Goal: Task Accomplishment & Management: Use online tool/utility

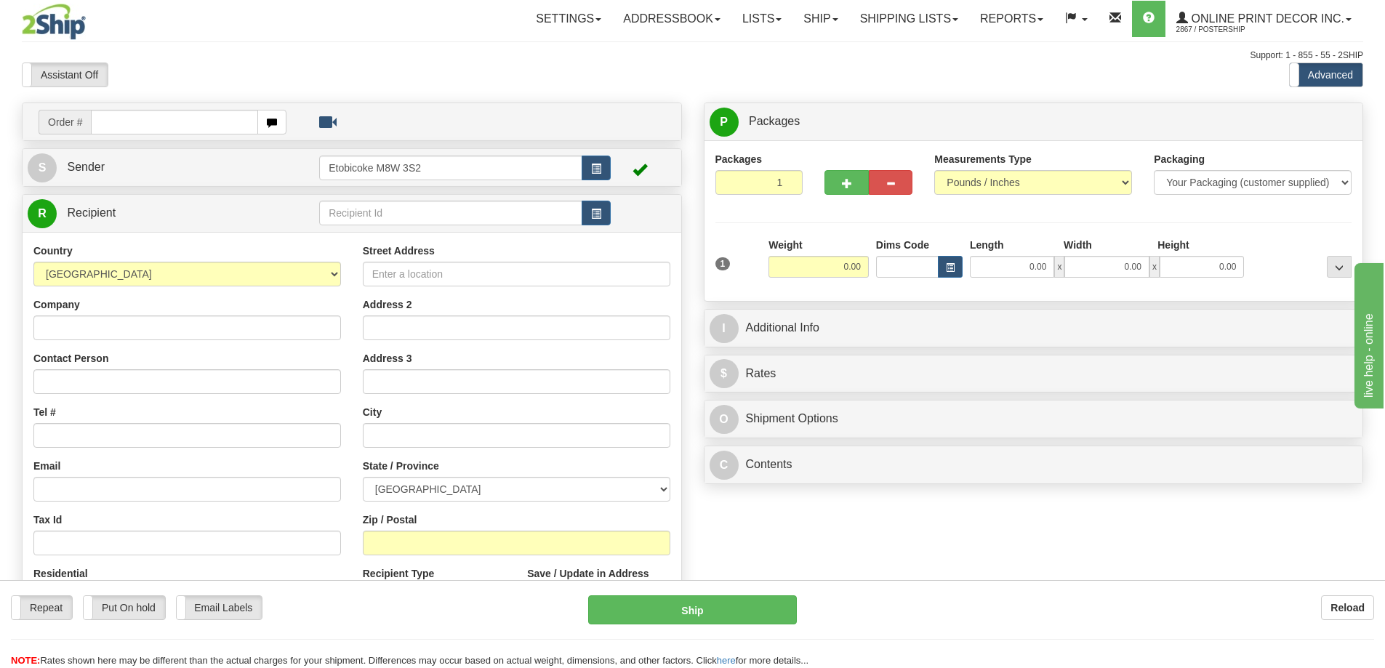
click at [108, 122] on input "text" at bounding box center [174, 122] width 167 height 25
type input "ca-421811"
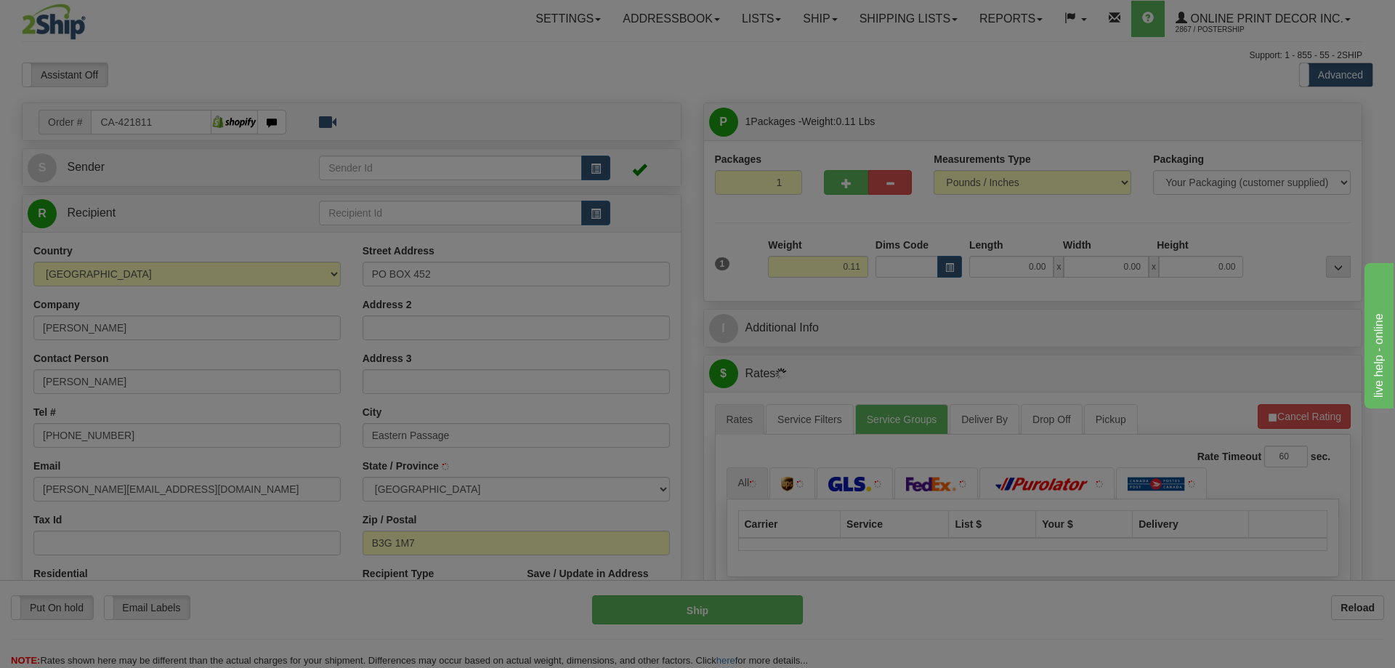
type input "EASTERN PASSAGE"
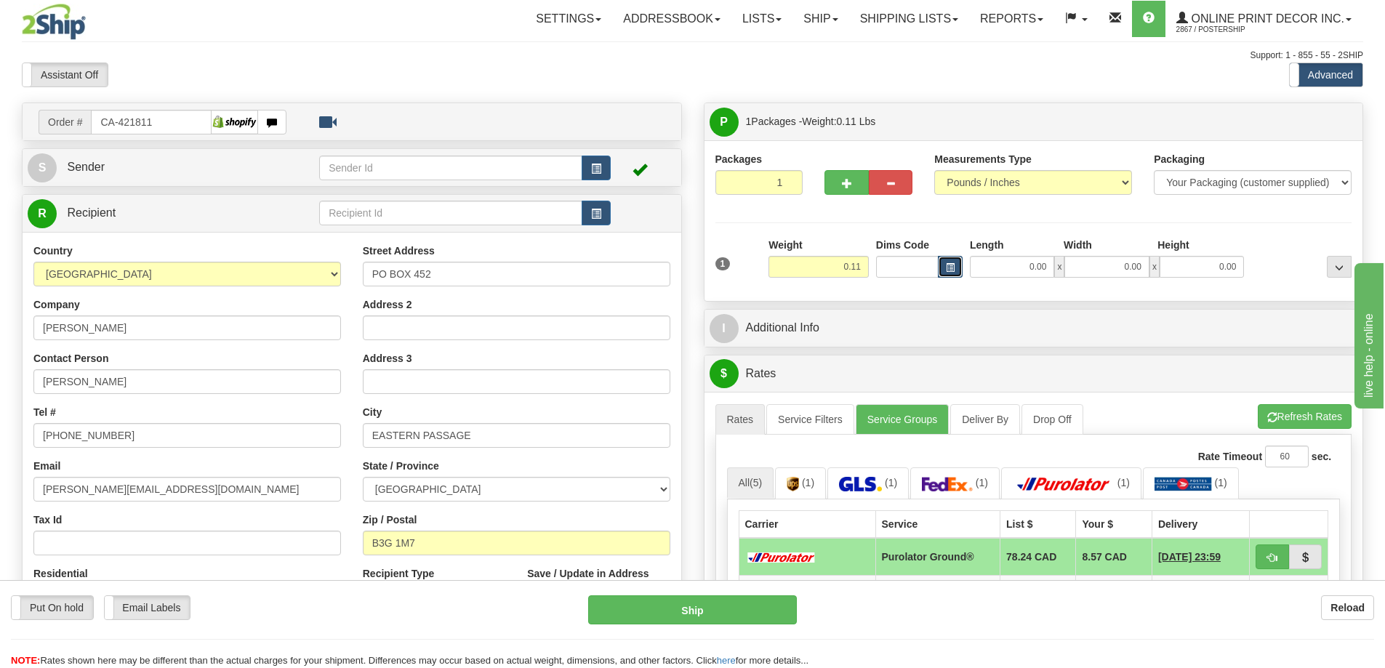
click at [953, 262] on button "button" at bounding box center [950, 267] width 25 height 22
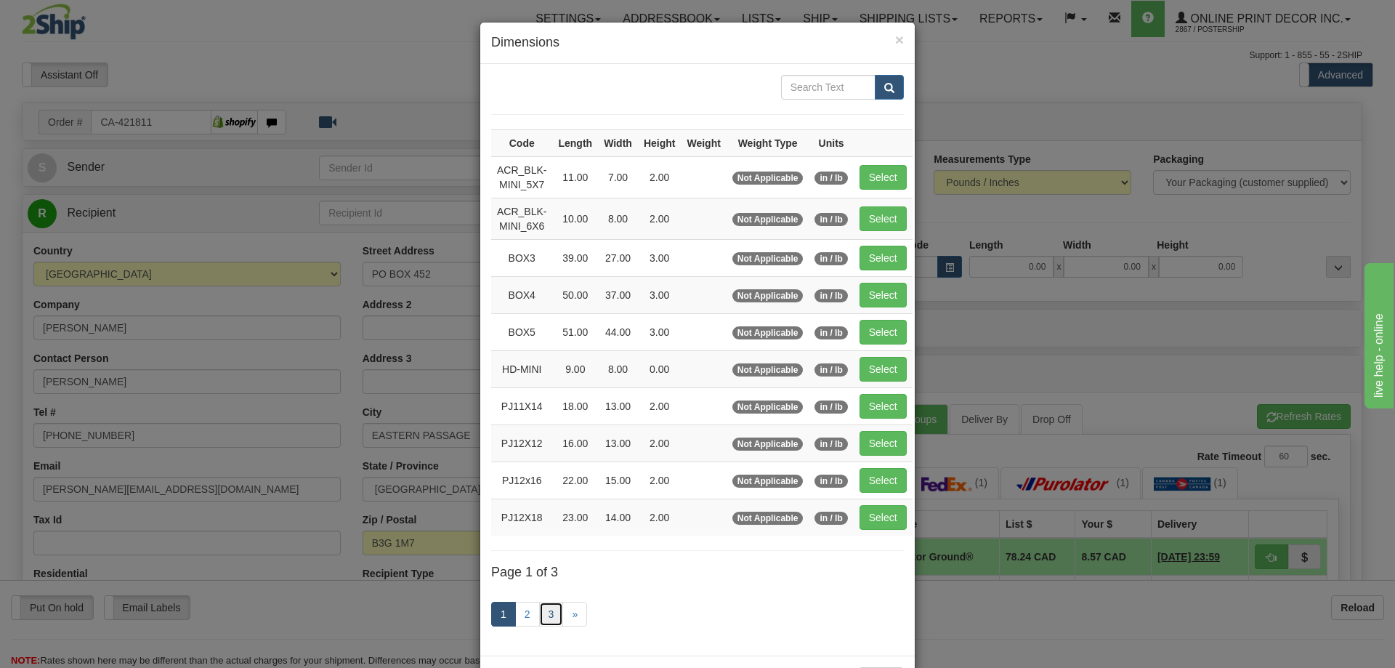
click at [547, 612] on link "3" at bounding box center [551, 614] width 25 height 25
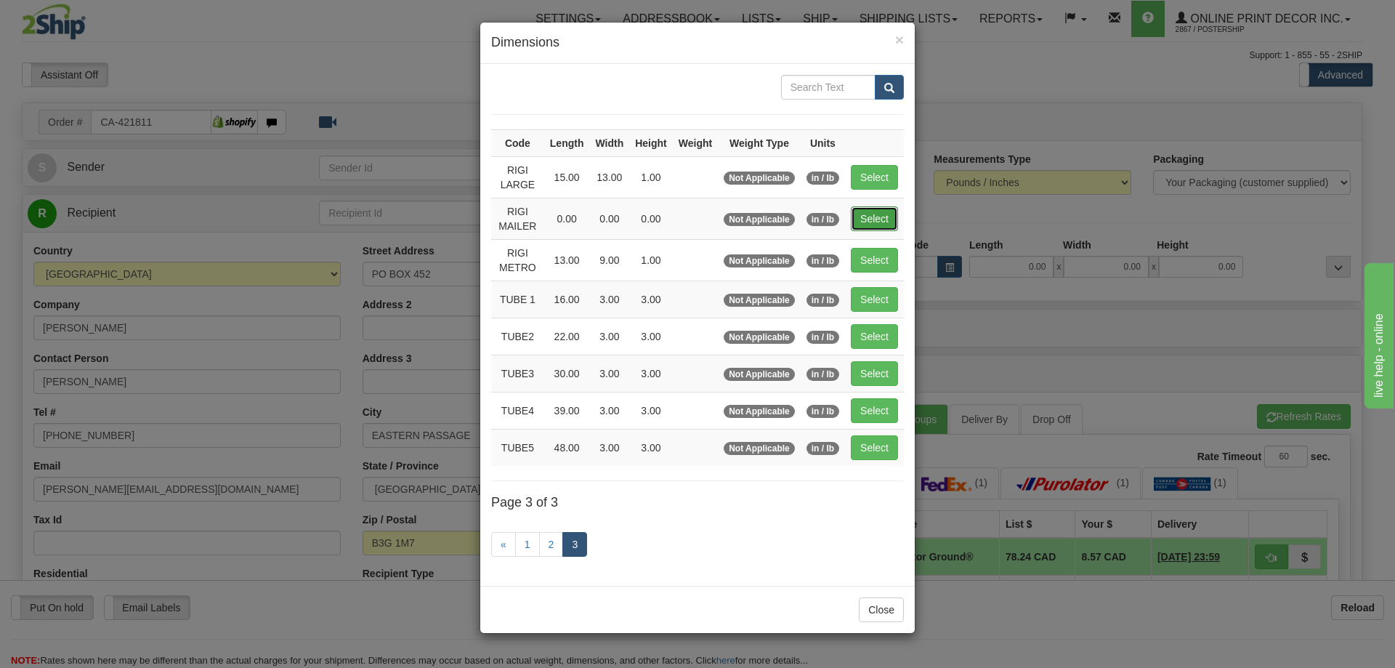
click at [871, 216] on button "Select" at bounding box center [874, 218] width 47 height 25
type input "RIGI MAILER"
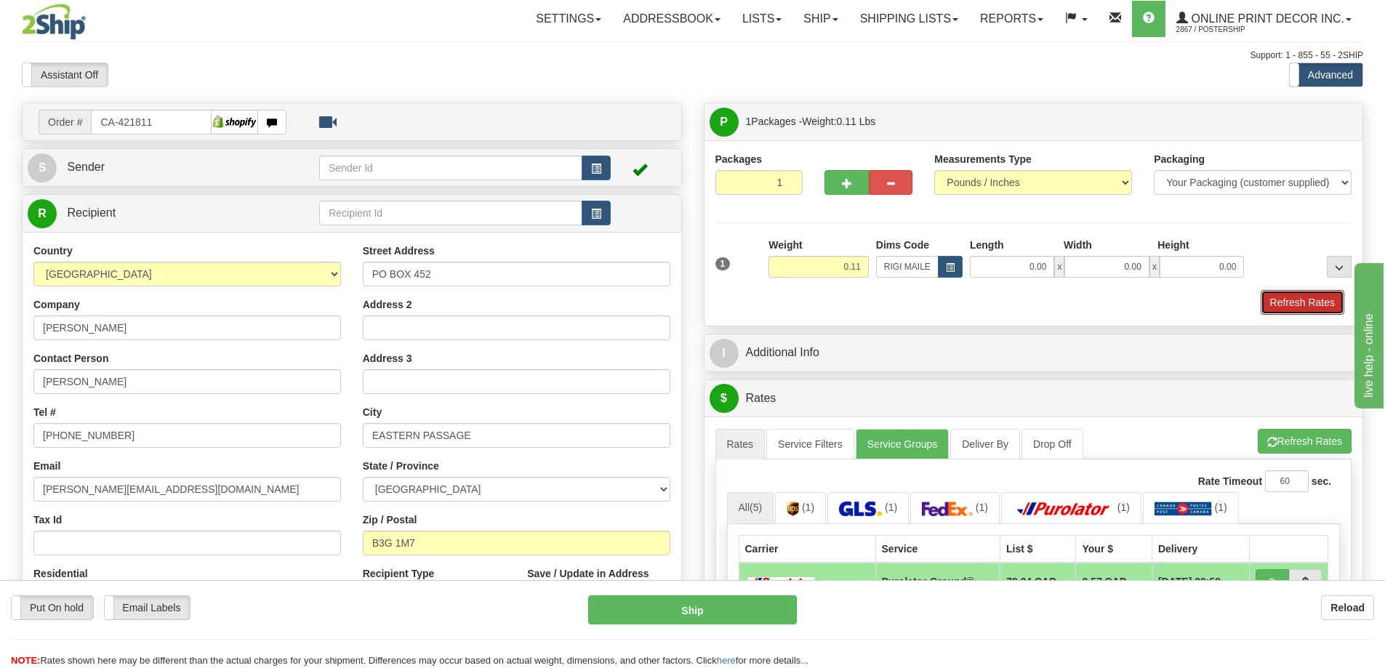
click at [1286, 297] on button "Refresh Rates" at bounding box center [1302, 302] width 84 height 25
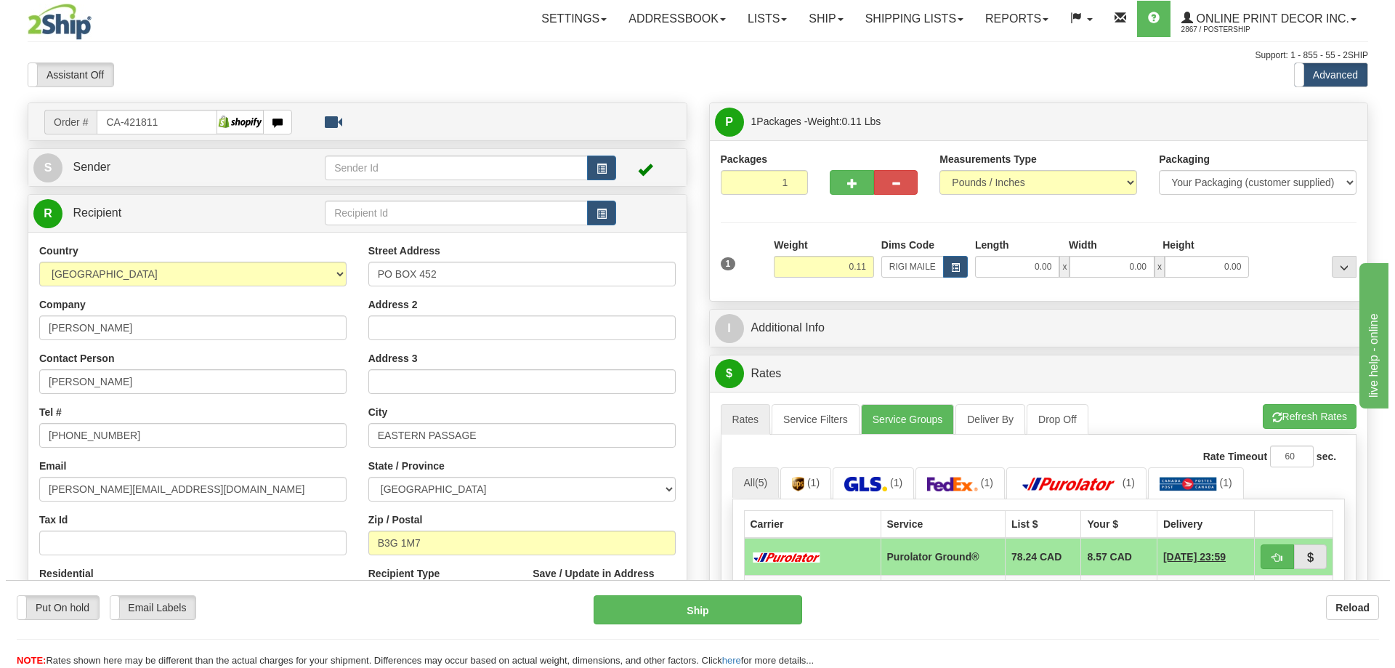
scroll to position [145, 0]
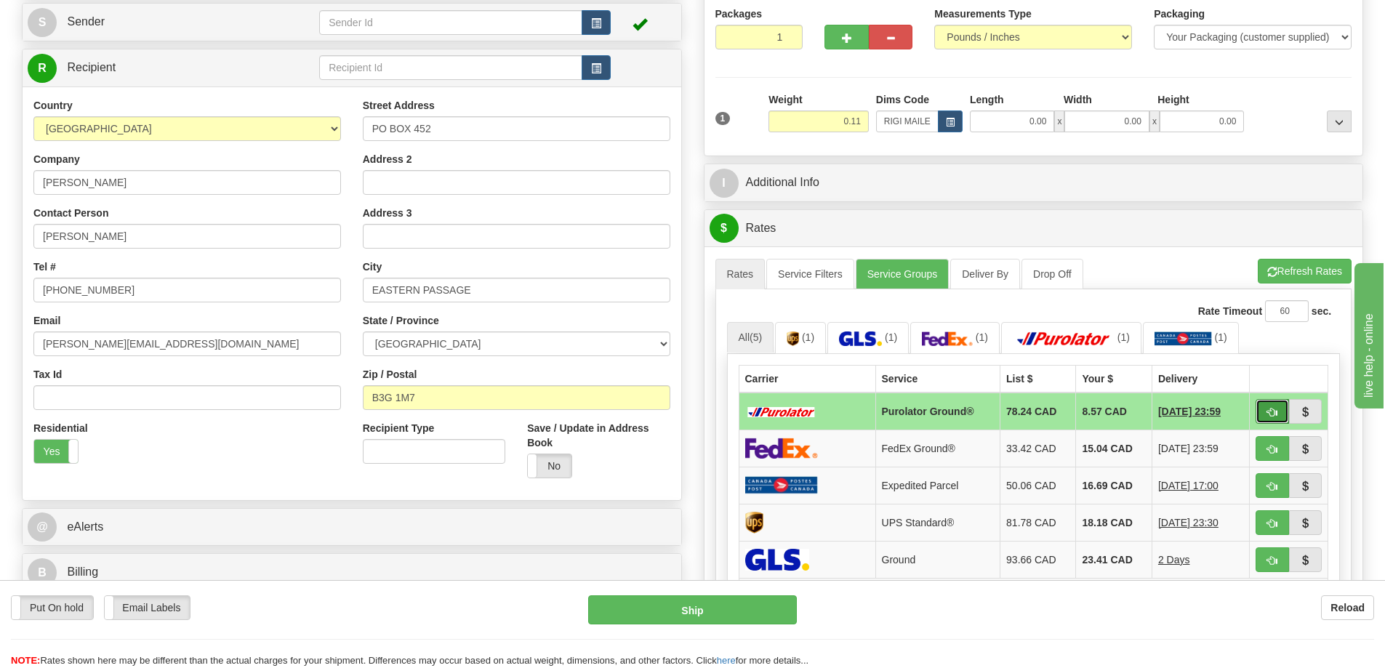
click at [1273, 403] on button "button" at bounding box center [1271, 411] width 33 height 25
type input "260"
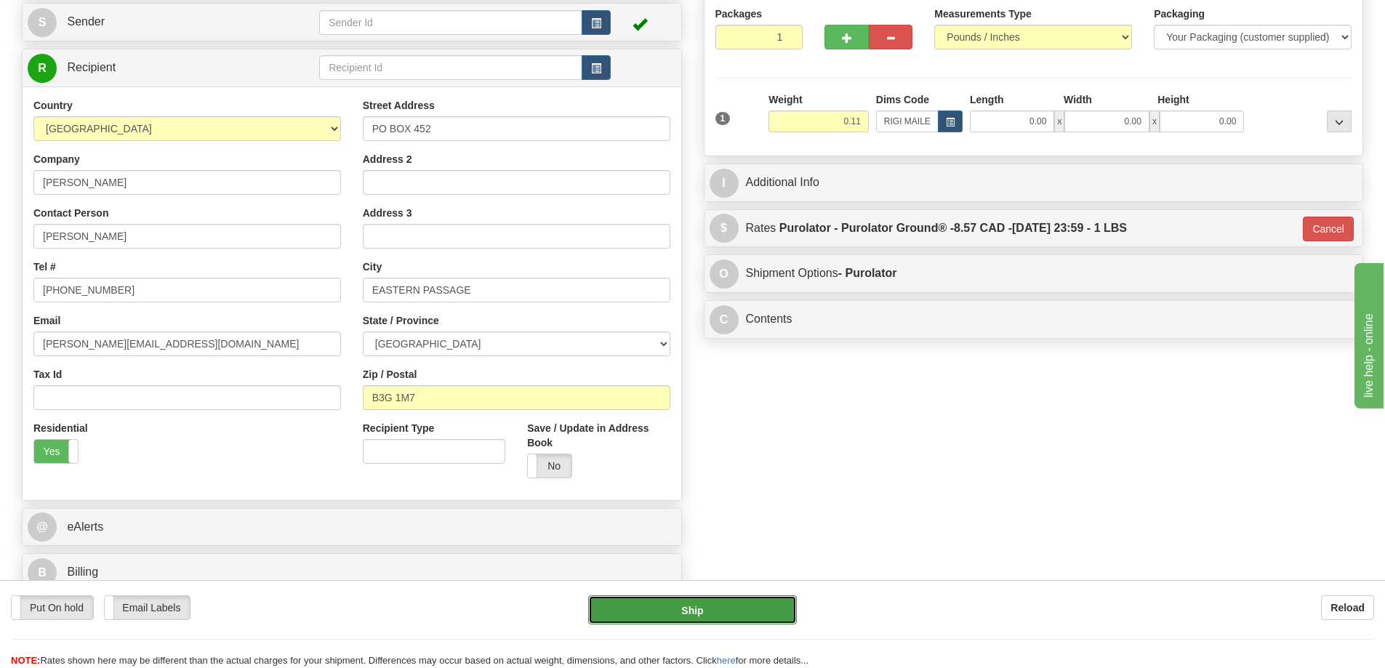
click at [741, 613] on button "Ship" at bounding box center [692, 609] width 209 height 29
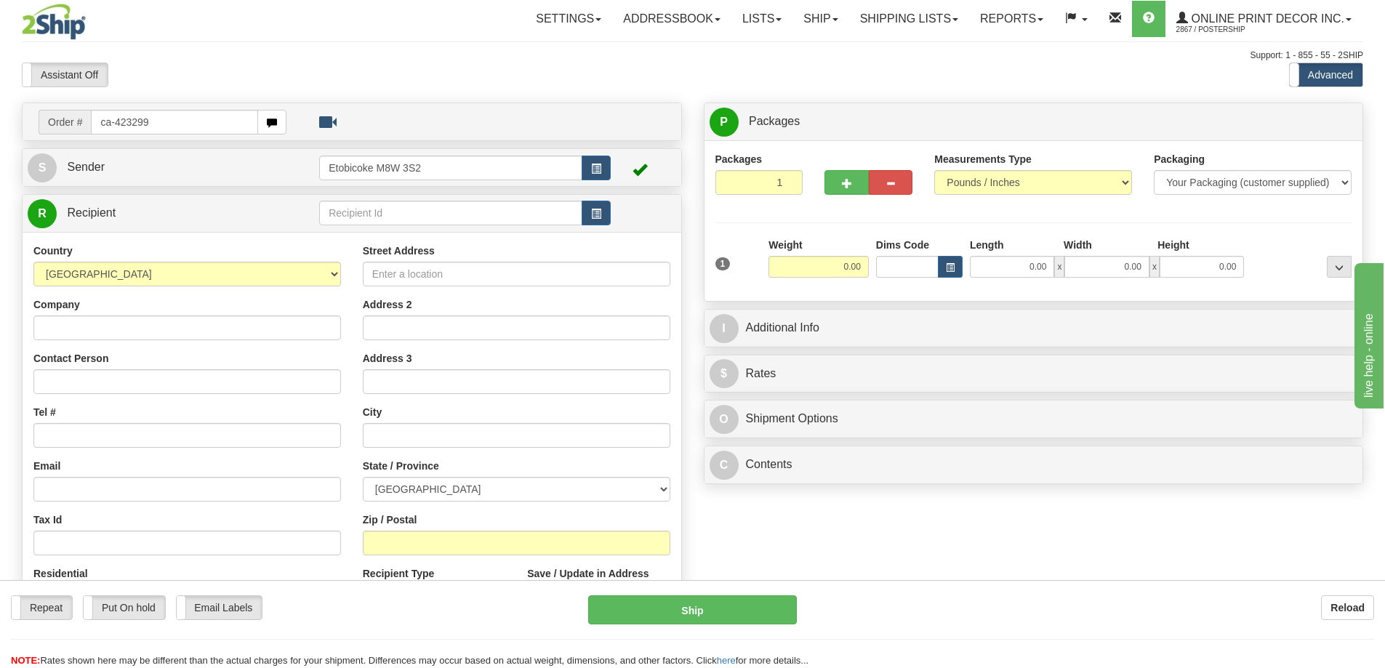
type input "ca-423299"
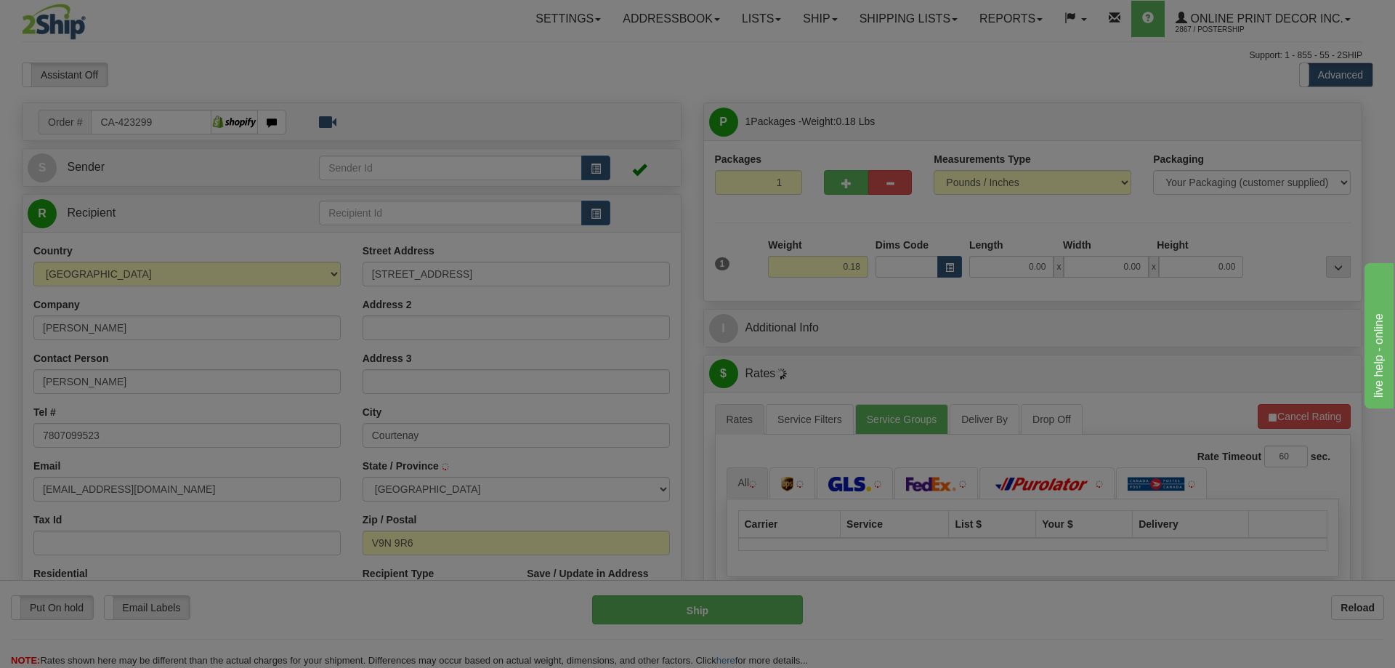
type input "COURTENAY"
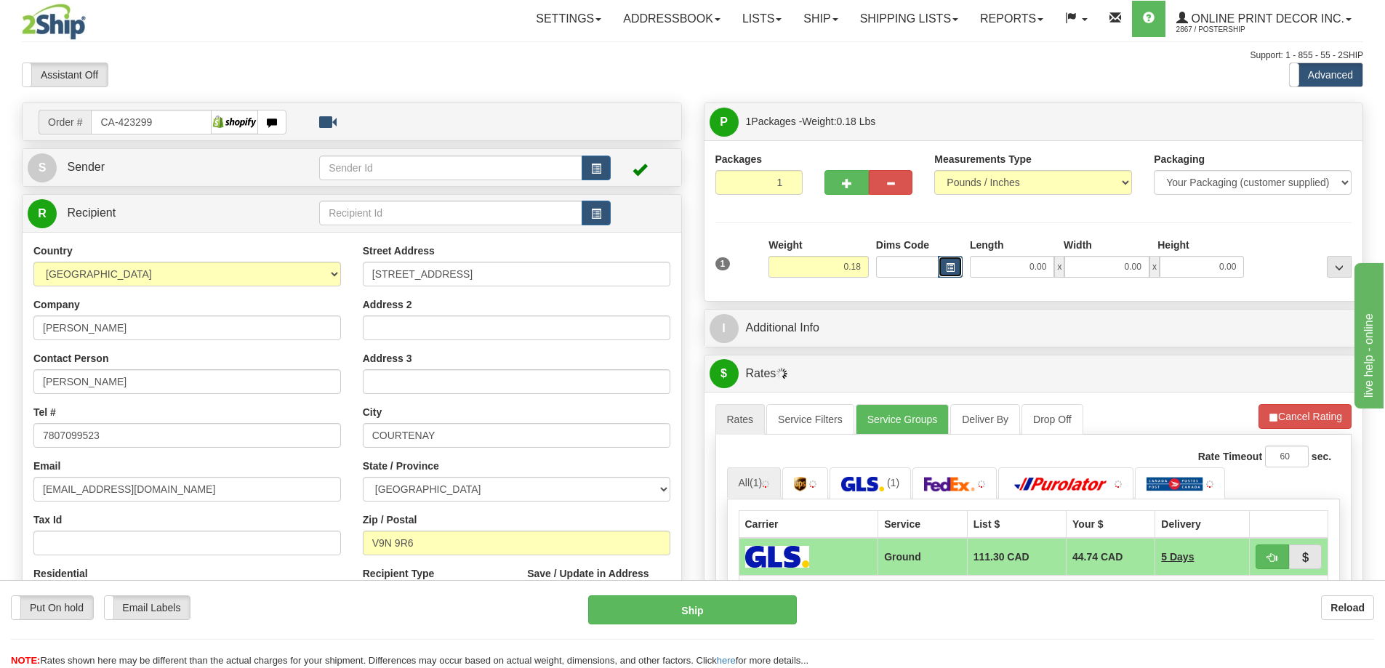
click at [954, 267] on button "button" at bounding box center [950, 267] width 25 height 22
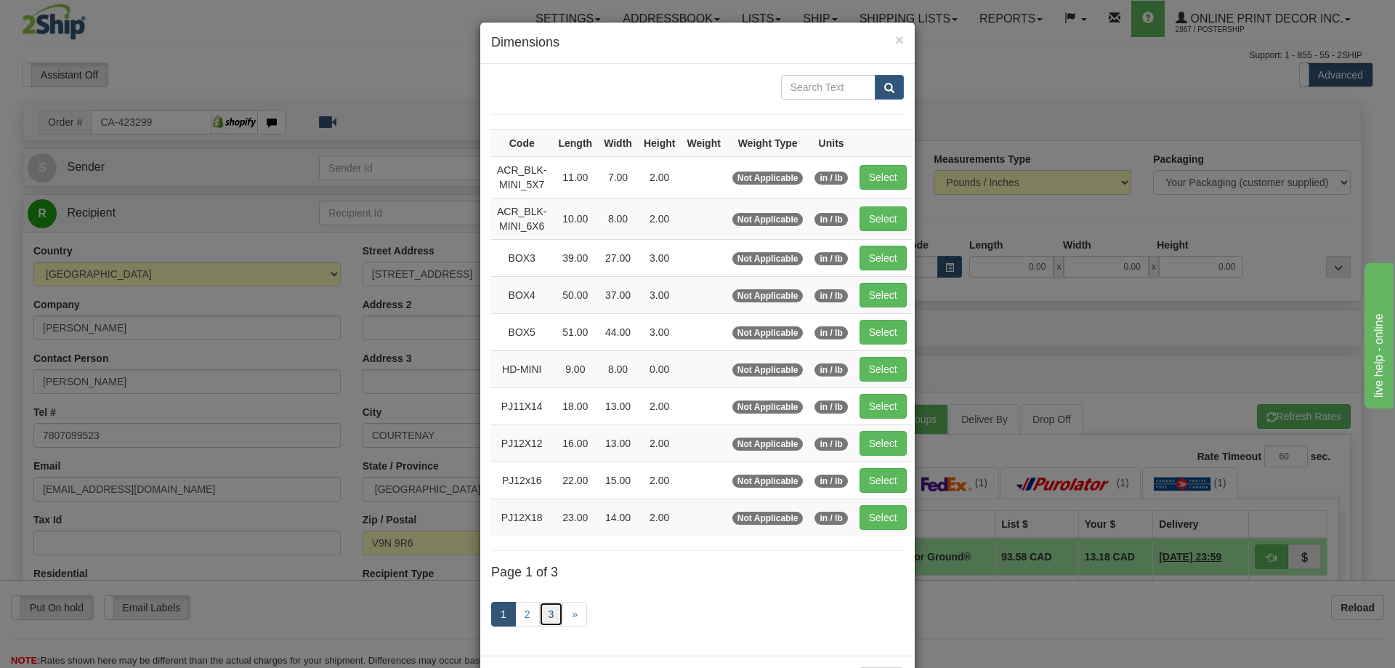
click at [544, 616] on link "3" at bounding box center [551, 614] width 25 height 25
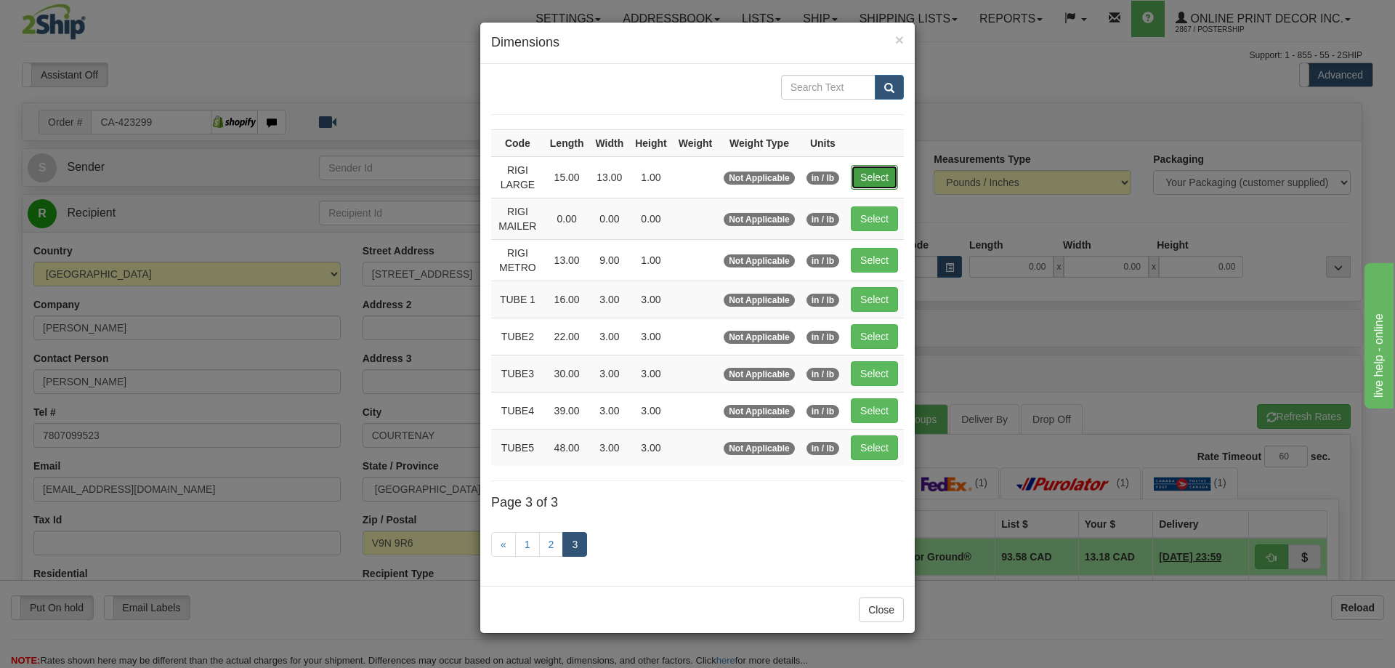
click at [873, 174] on button "Select" at bounding box center [874, 177] width 47 height 25
type input "RIGI LARGE"
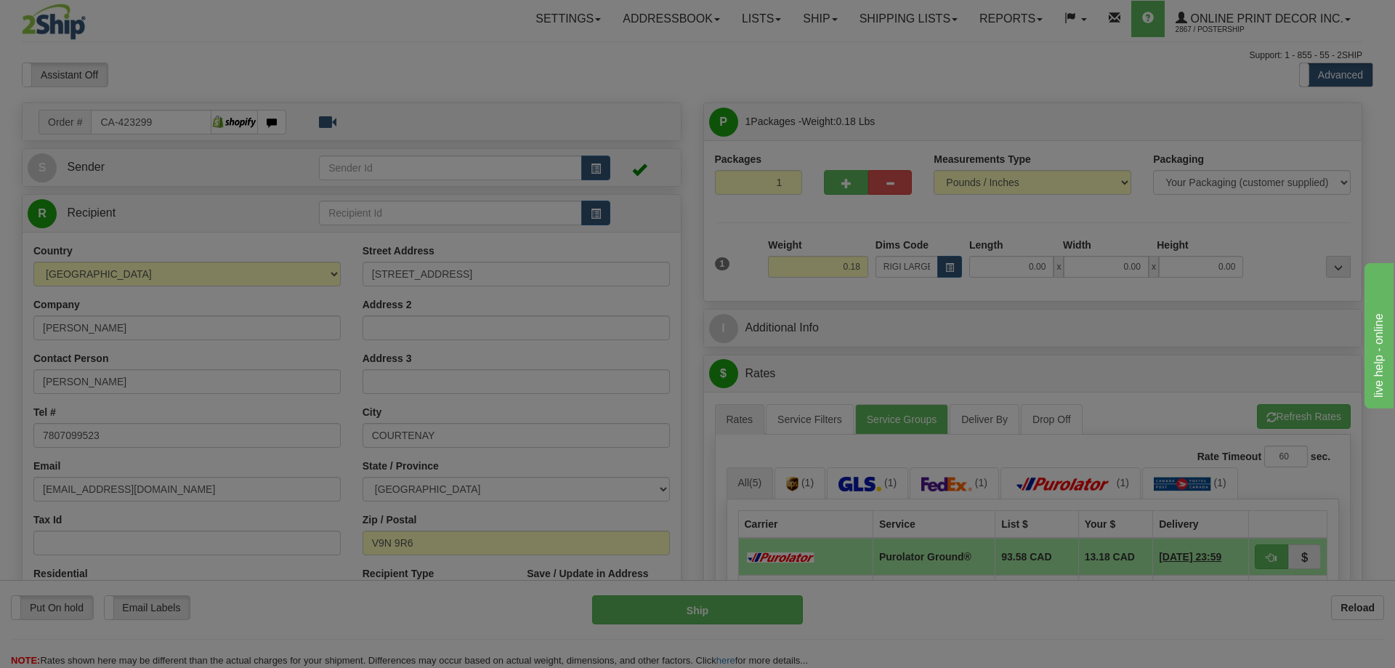
type input "15.00"
type input "13.00"
type input "1.00"
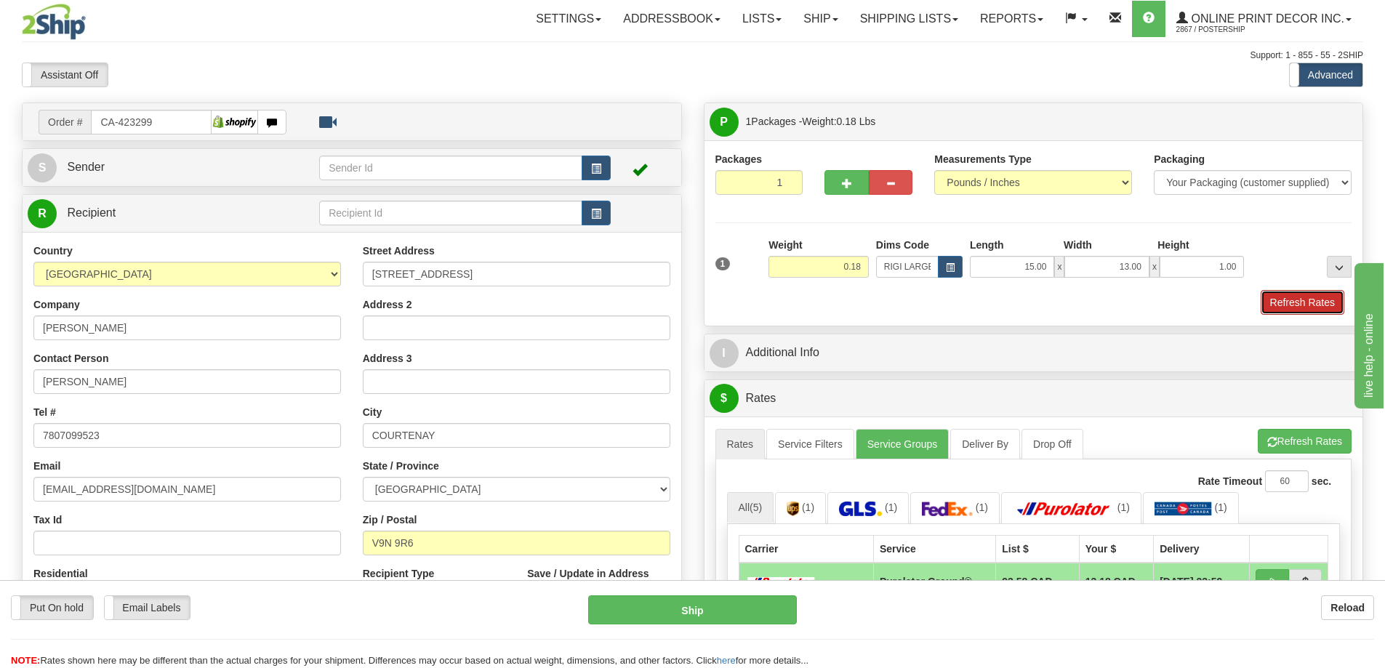
click at [1287, 296] on button "Refresh Rates" at bounding box center [1302, 302] width 84 height 25
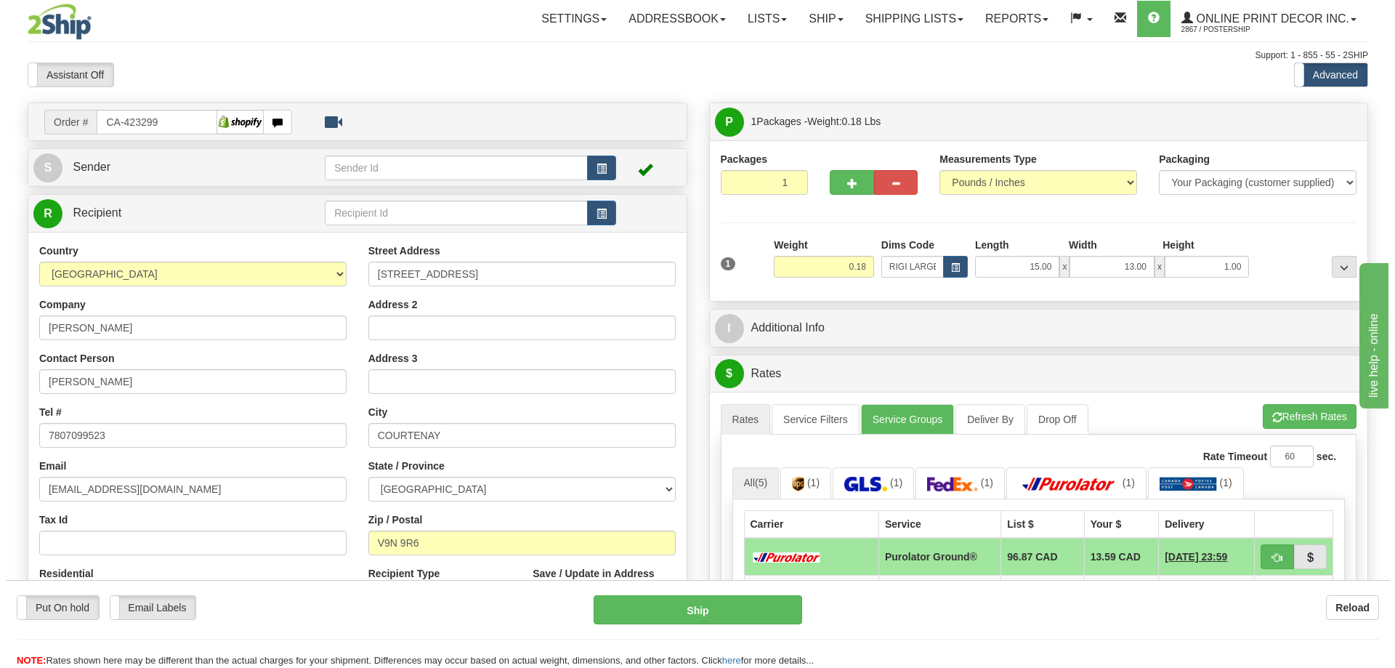
scroll to position [145, 0]
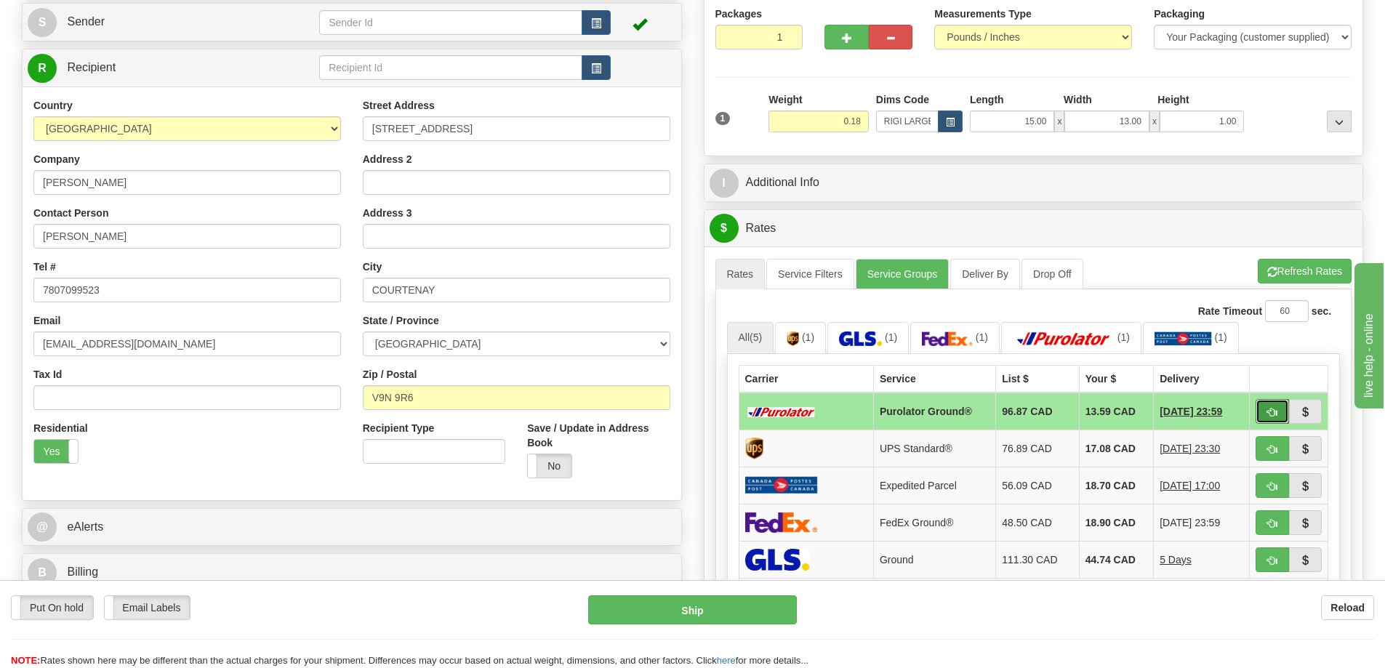
click at [1271, 412] on span "button" at bounding box center [1272, 412] width 10 height 9
type input "260"
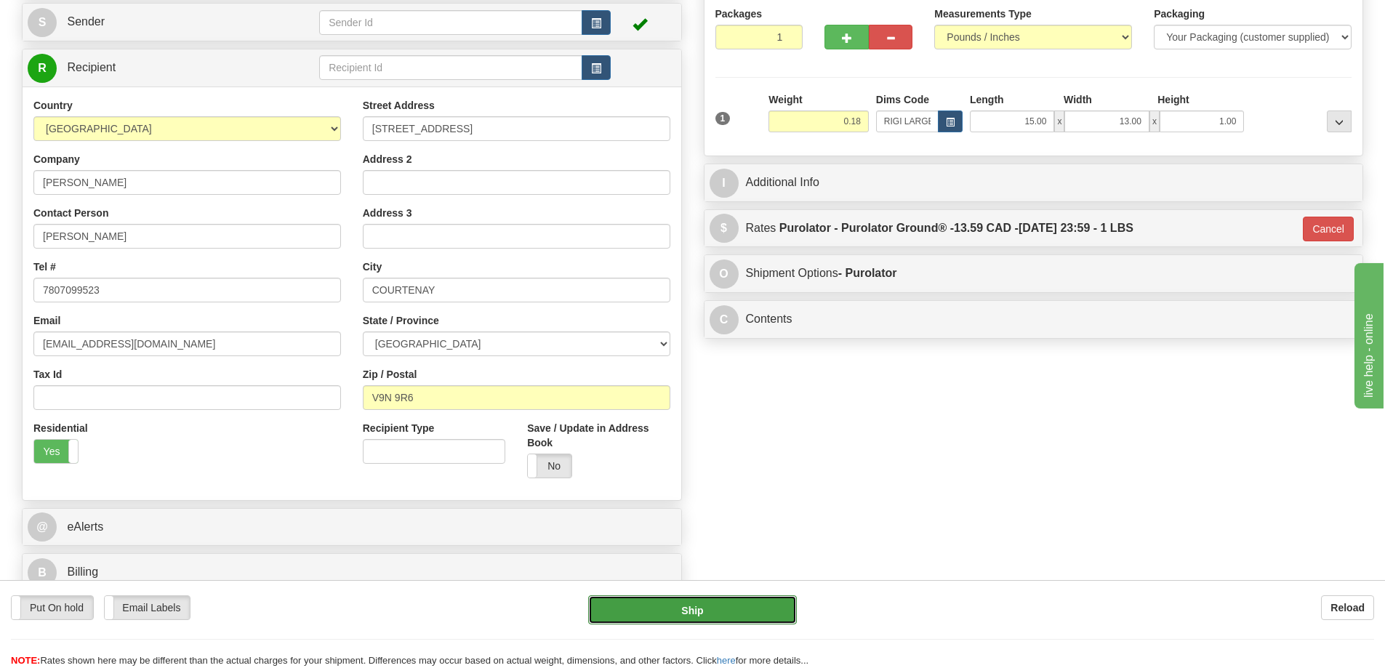
click at [736, 603] on button "Ship" at bounding box center [692, 609] width 209 height 29
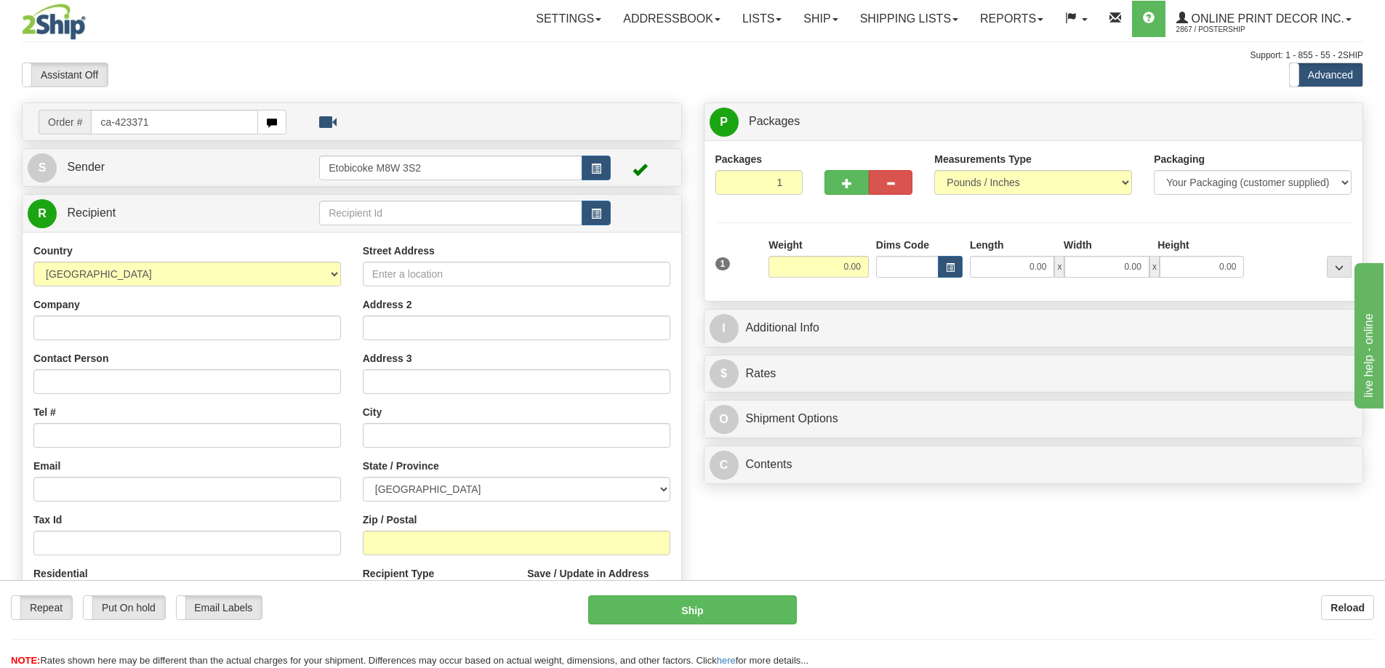
type input "ca-423371"
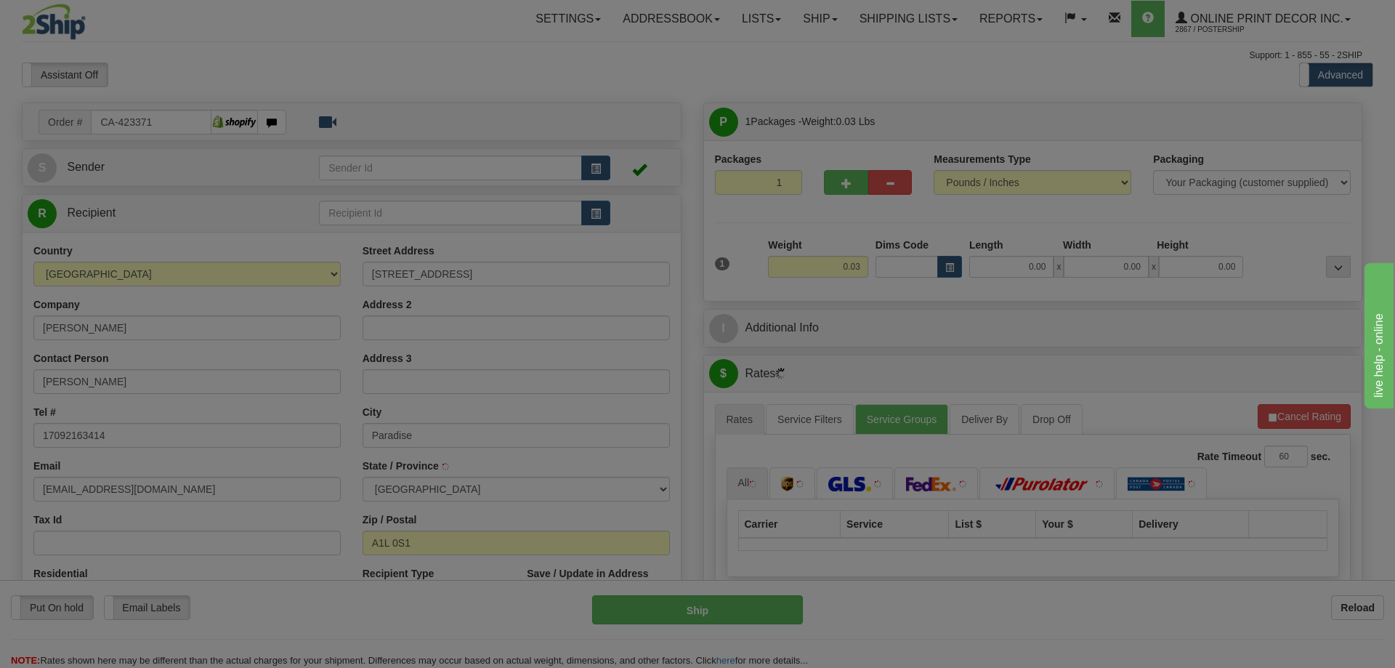
type input "PARADISE"
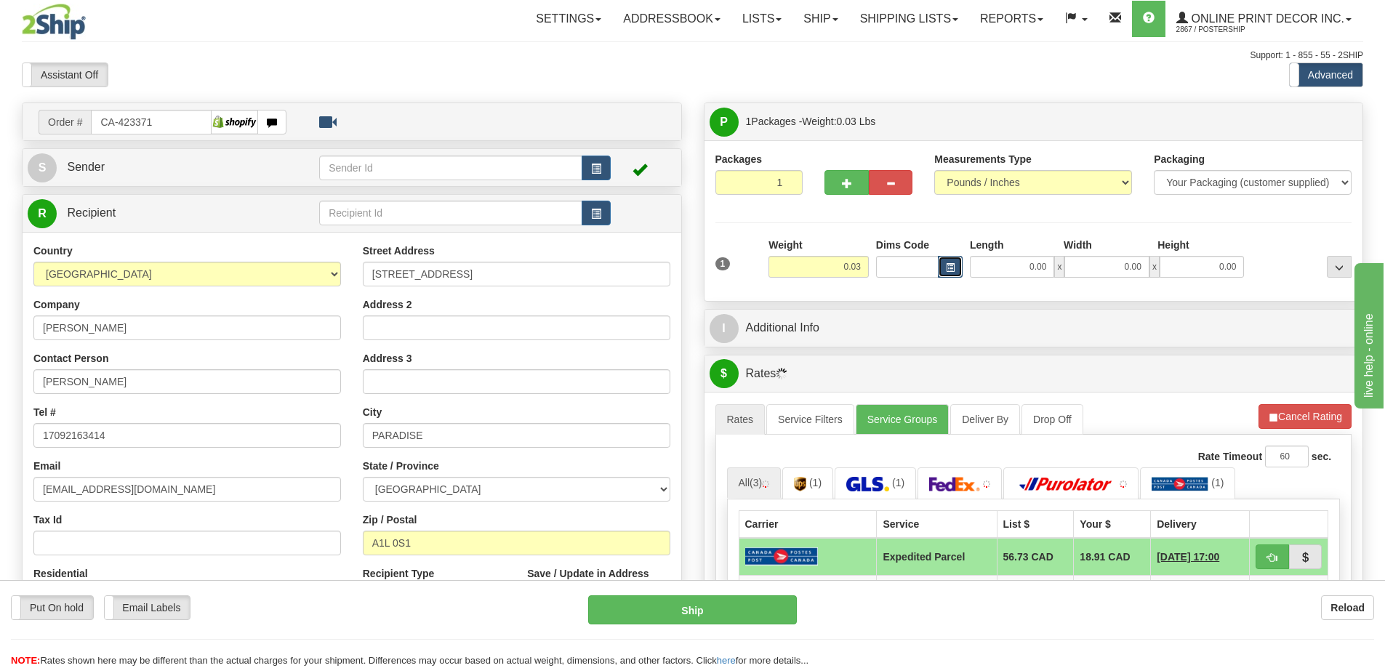
click at [950, 267] on span "button" at bounding box center [950, 268] width 9 height 8
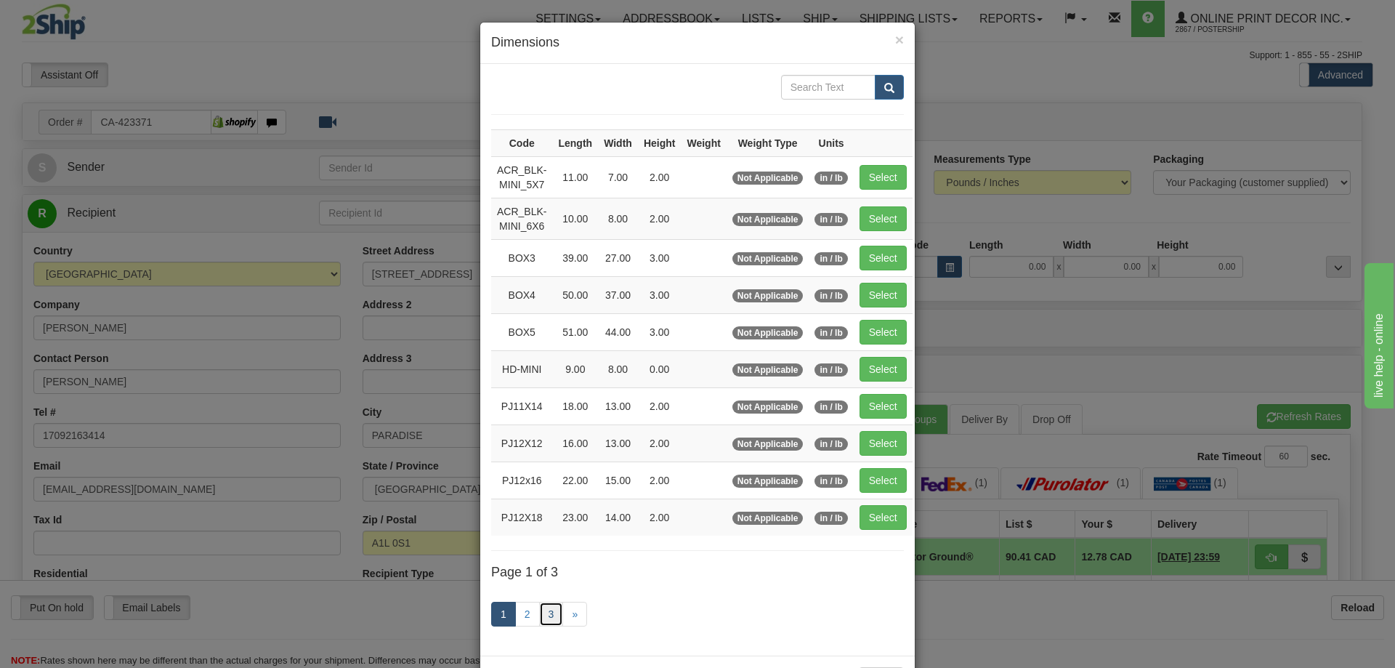
click at [547, 608] on link "3" at bounding box center [551, 614] width 25 height 25
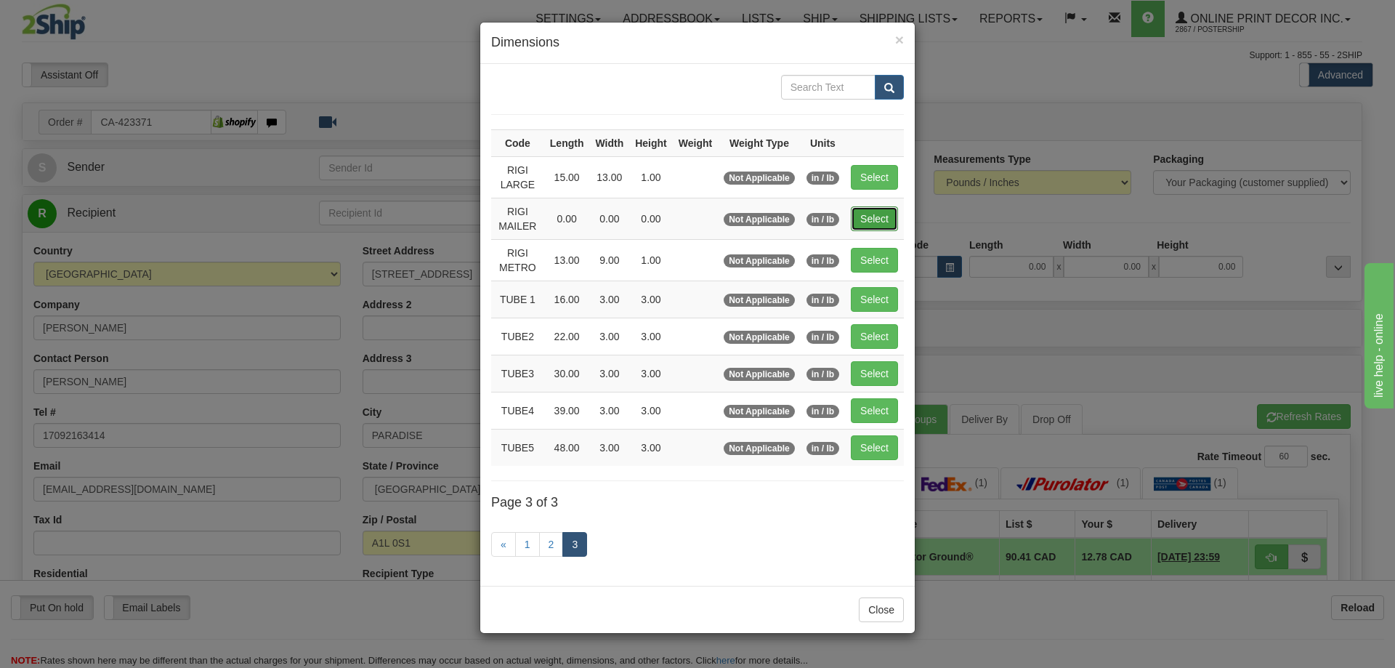
click at [867, 210] on button "Select" at bounding box center [874, 218] width 47 height 25
type input "RIGI MAILER"
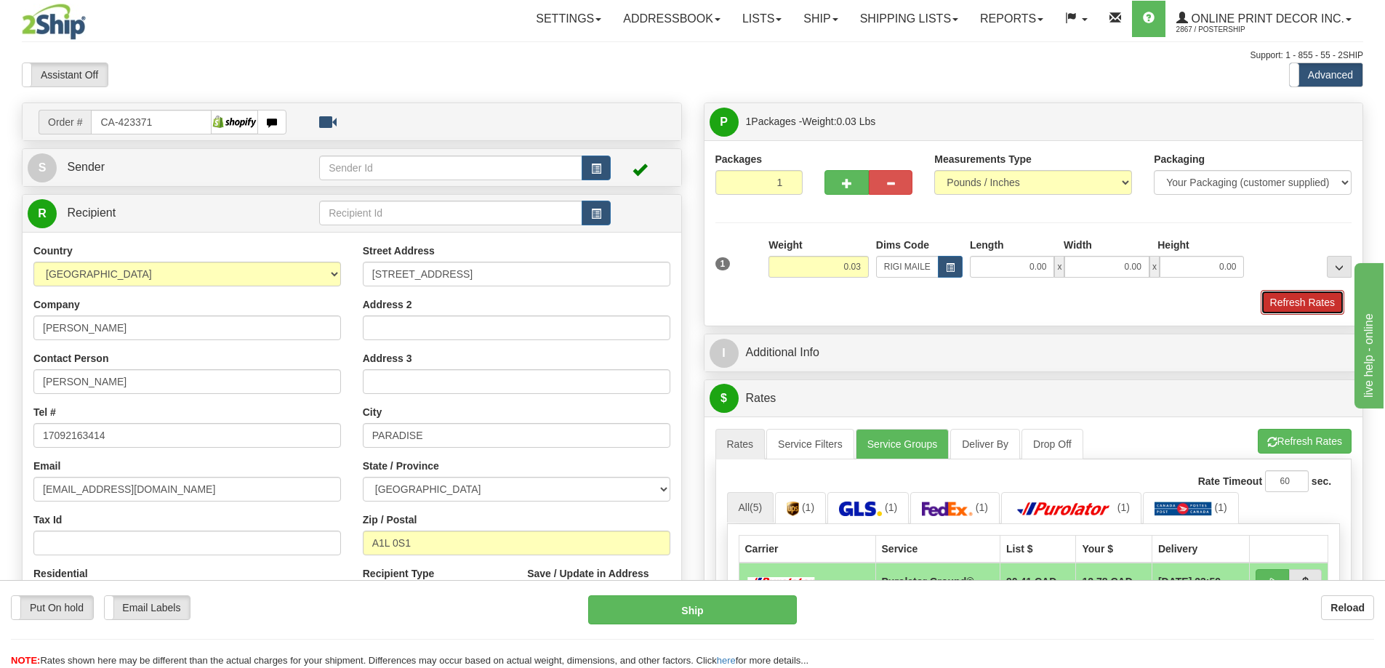
click at [1270, 297] on button "Refresh Rates" at bounding box center [1302, 302] width 84 height 25
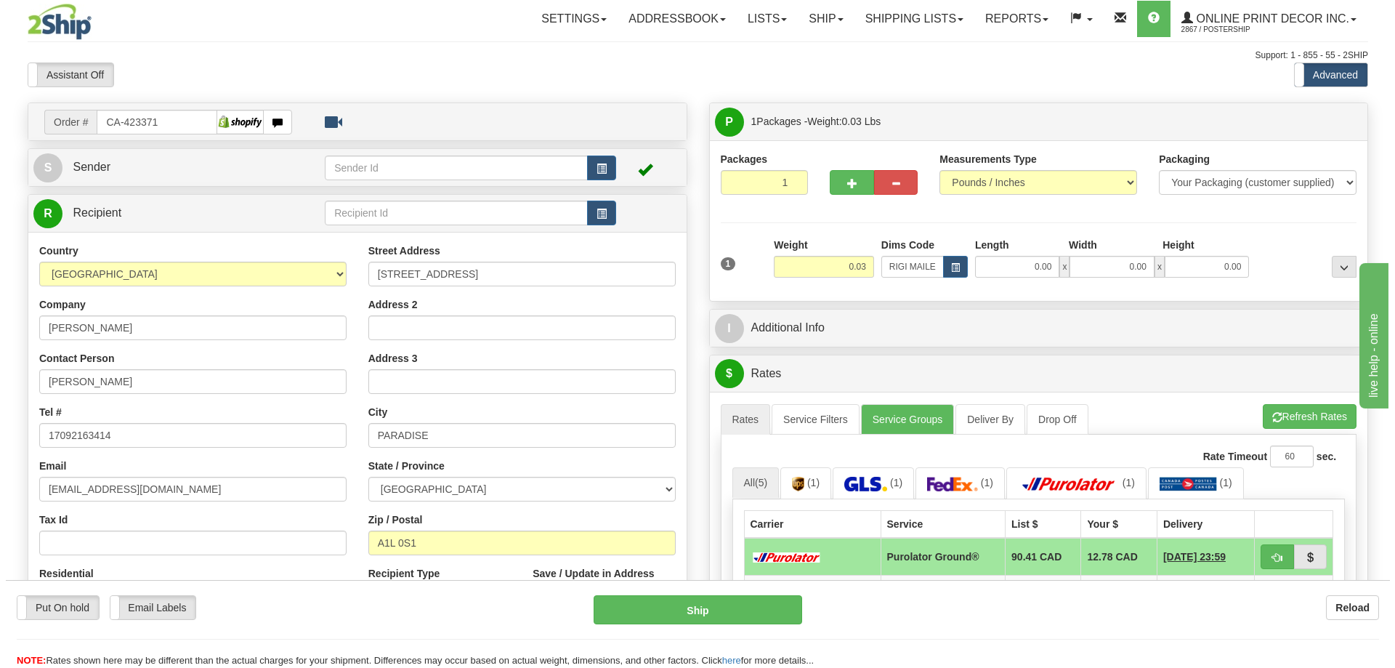
scroll to position [218, 0]
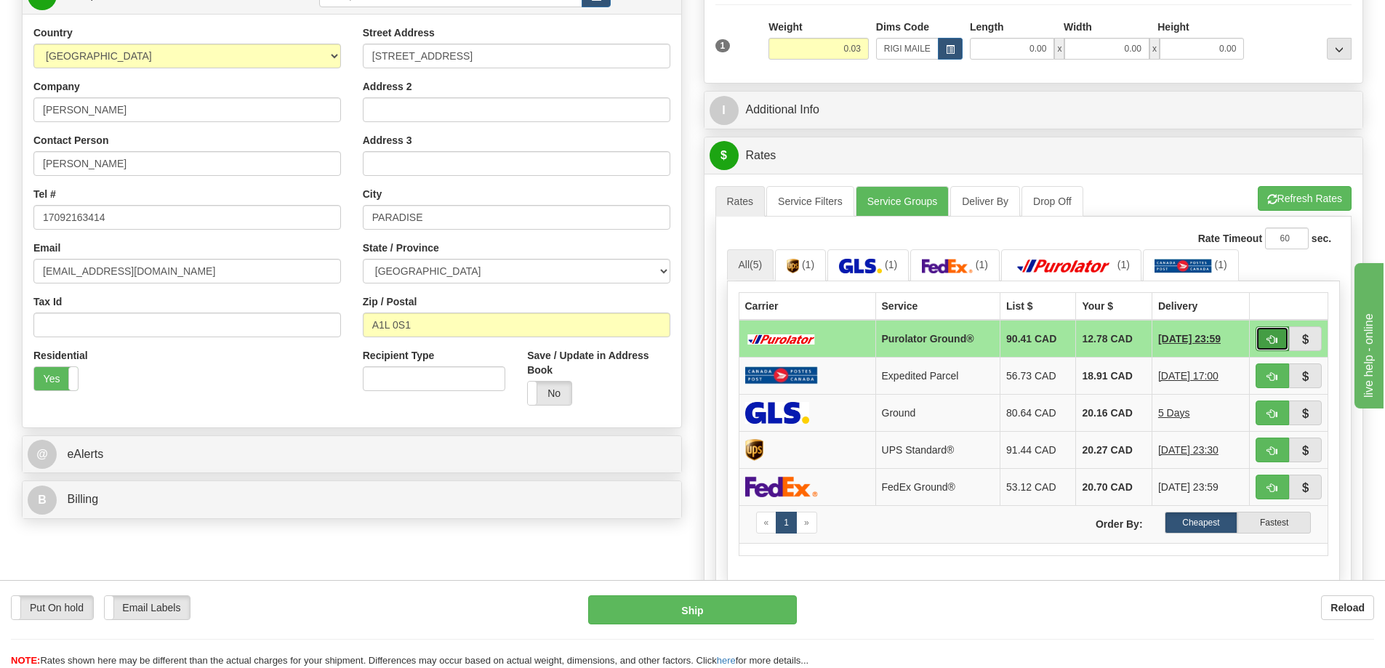
click at [1268, 341] on span "button" at bounding box center [1272, 339] width 10 height 9
type input "260"
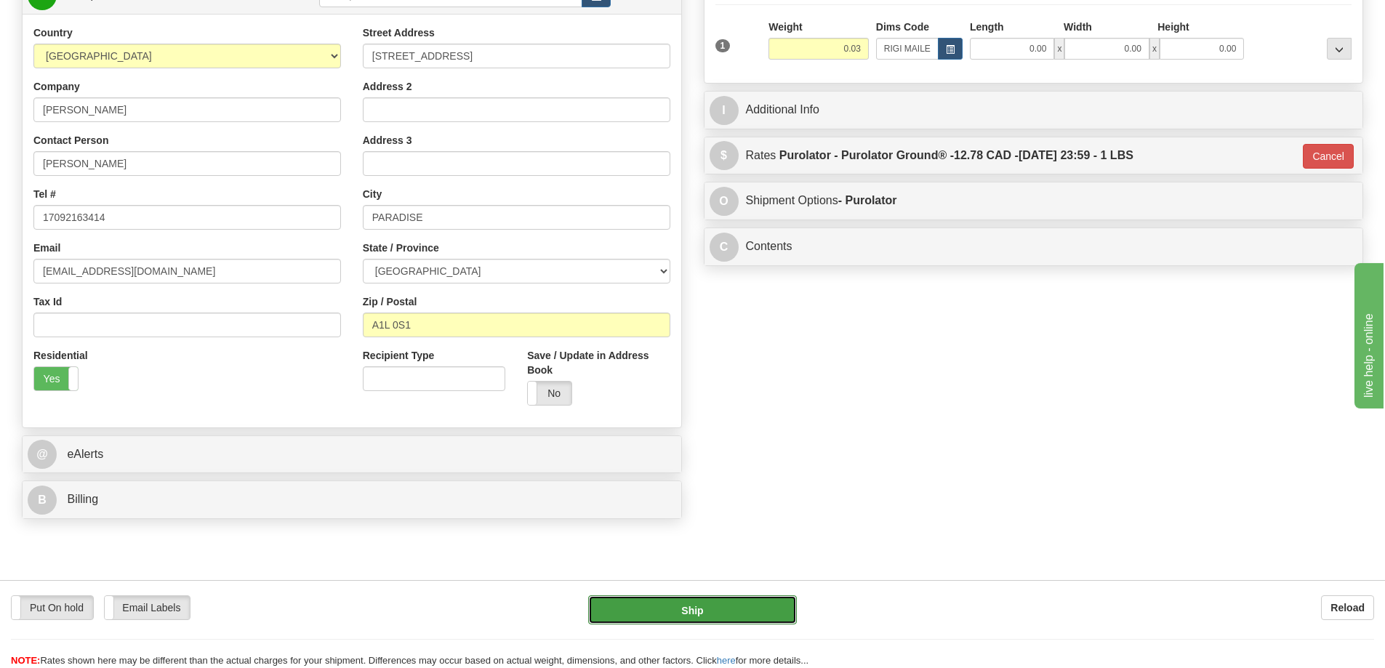
click at [742, 603] on button "Ship" at bounding box center [692, 609] width 209 height 29
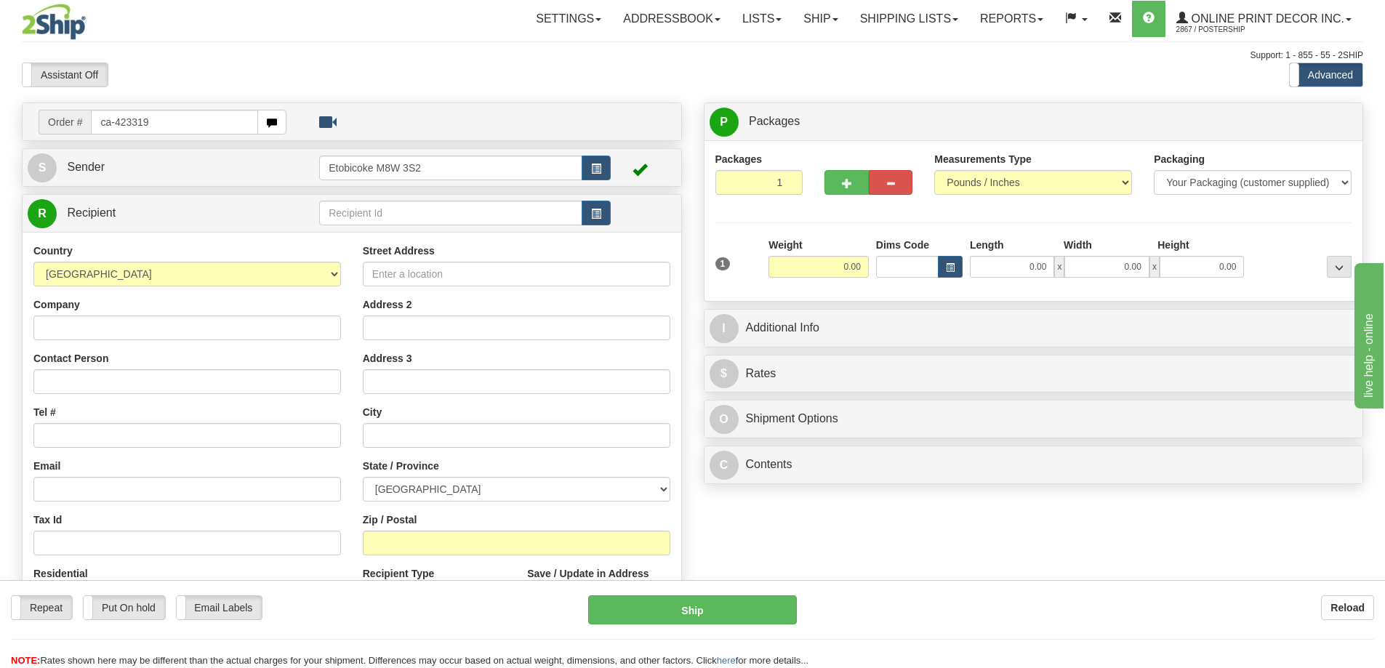
type input "ca-423319"
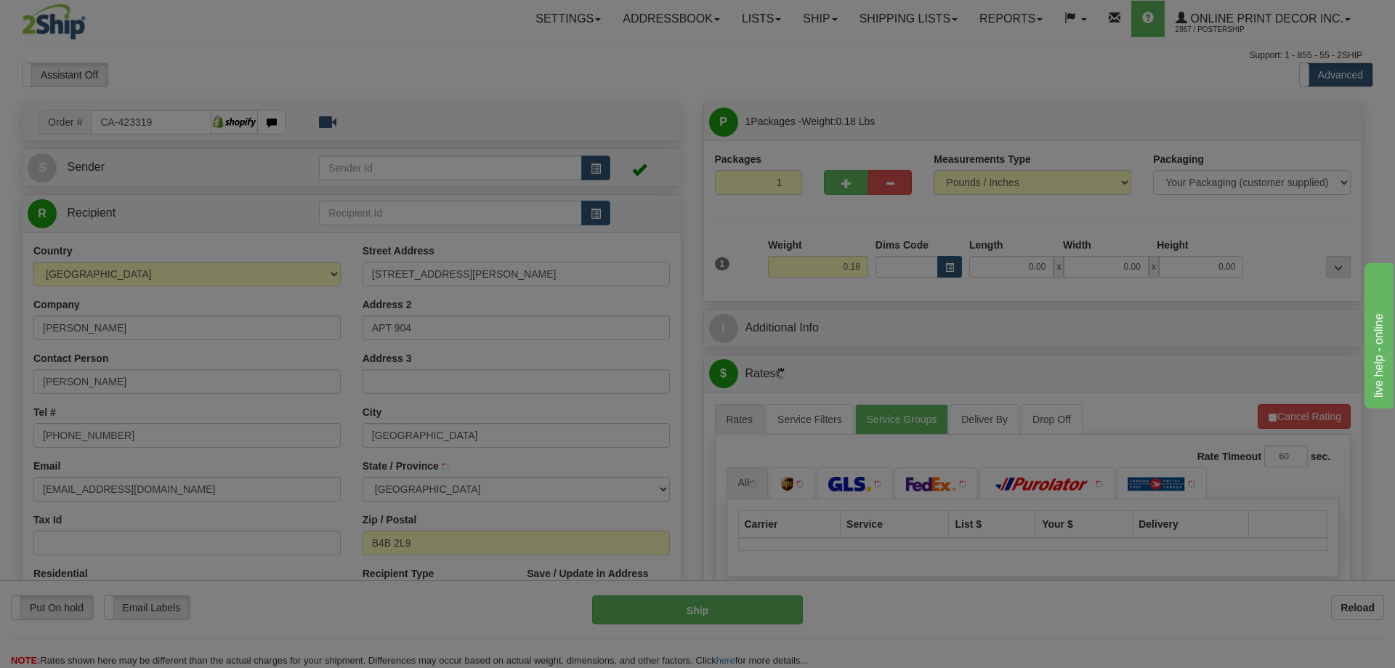
type input "BEDFORD"
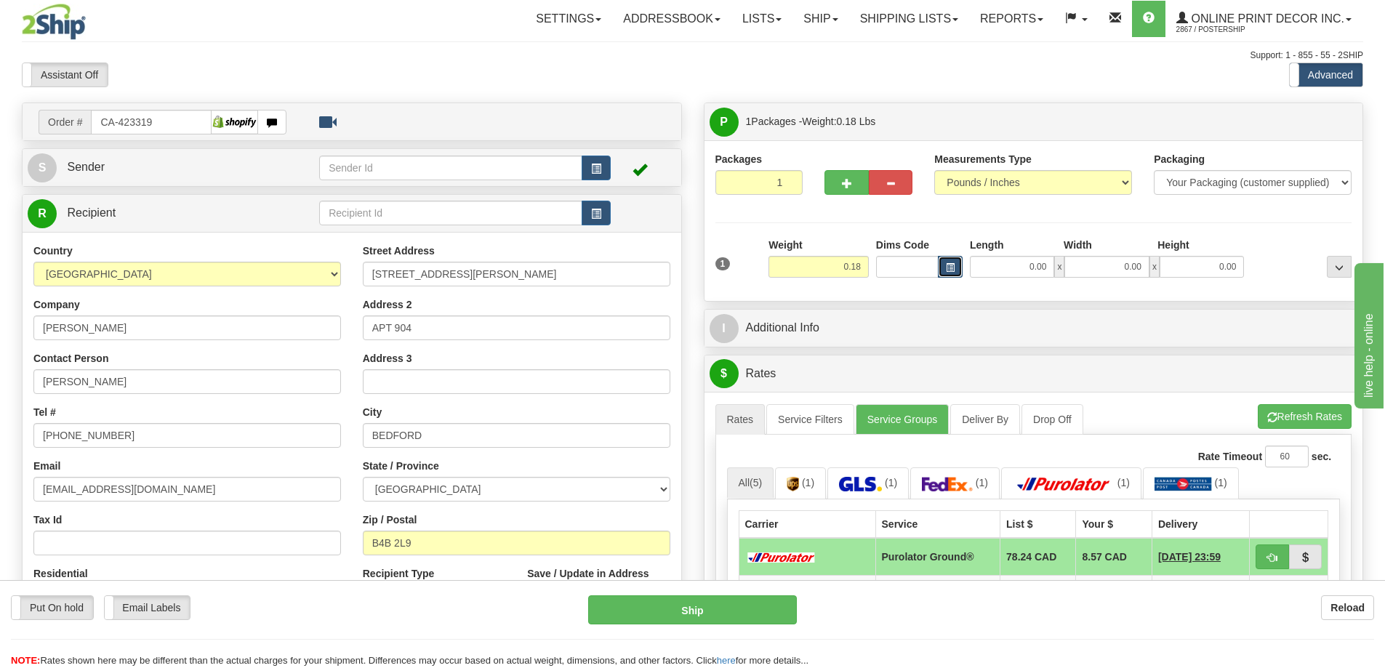
click at [953, 262] on button "button" at bounding box center [950, 267] width 25 height 22
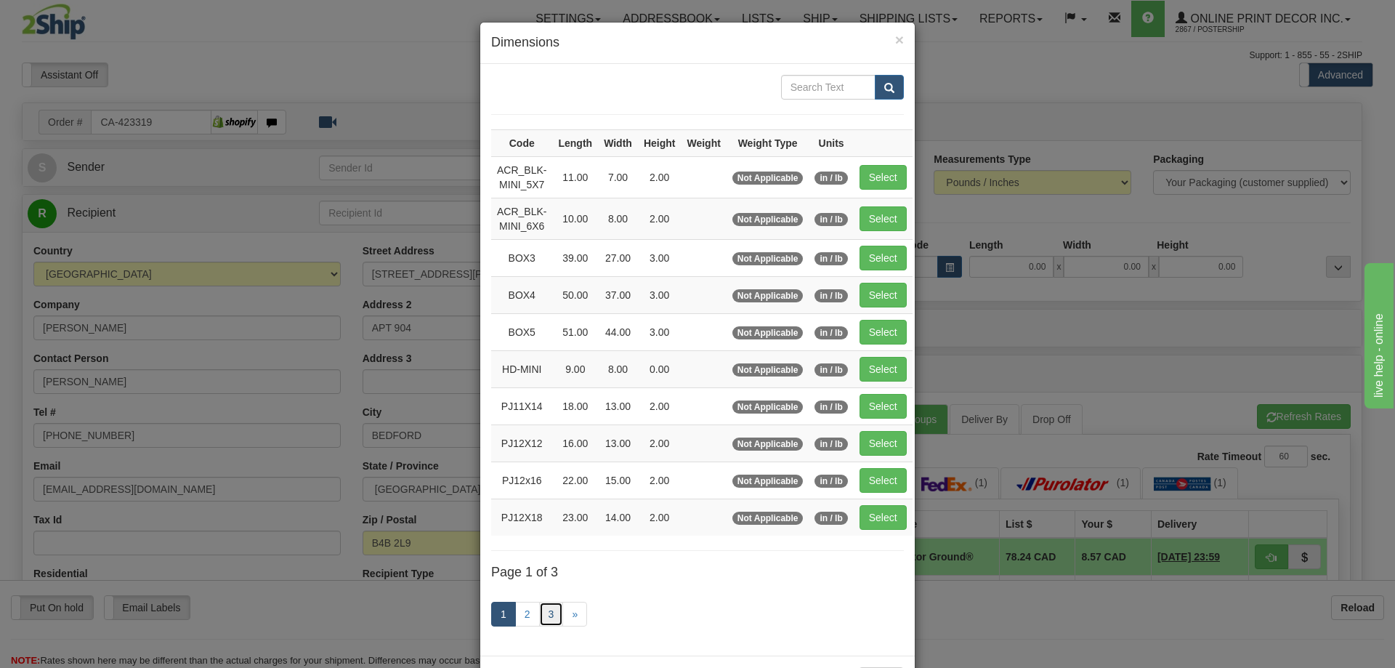
click at [539, 620] on link "3" at bounding box center [551, 614] width 25 height 25
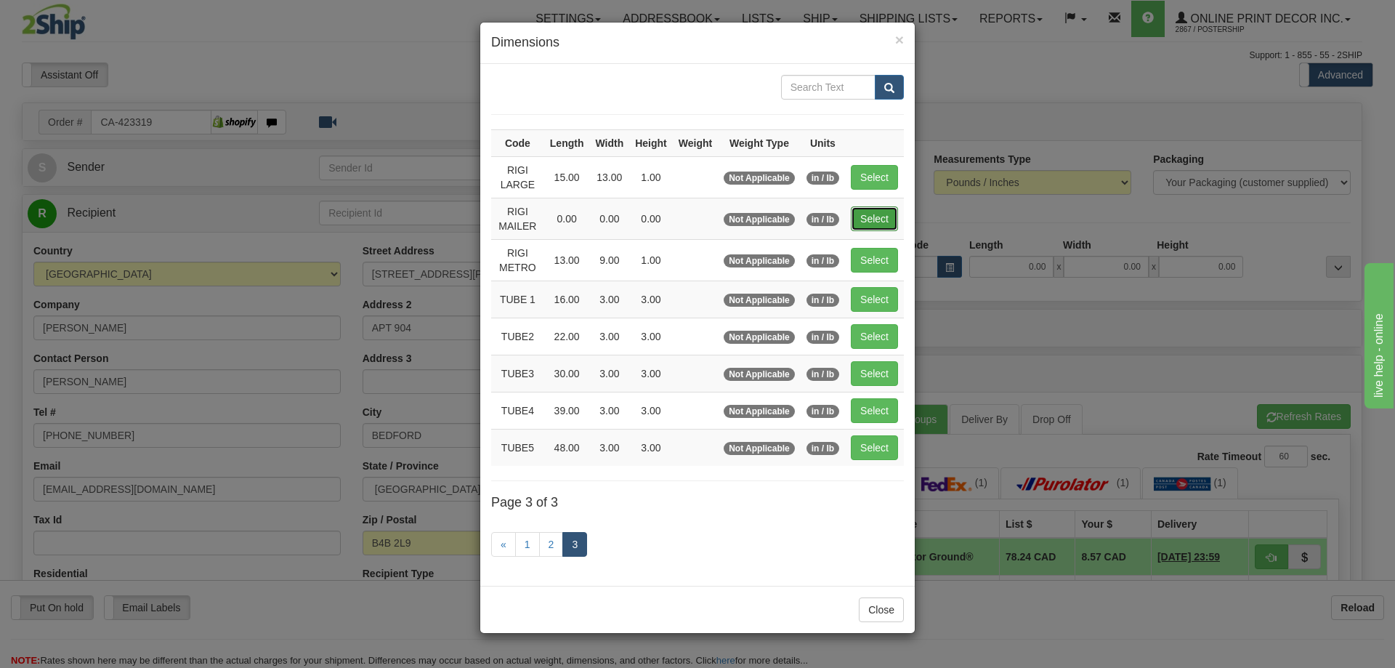
click at [885, 215] on button "Select" at bounding box center [874, 218] width 47 height 25
type input "RIGI MAILER"
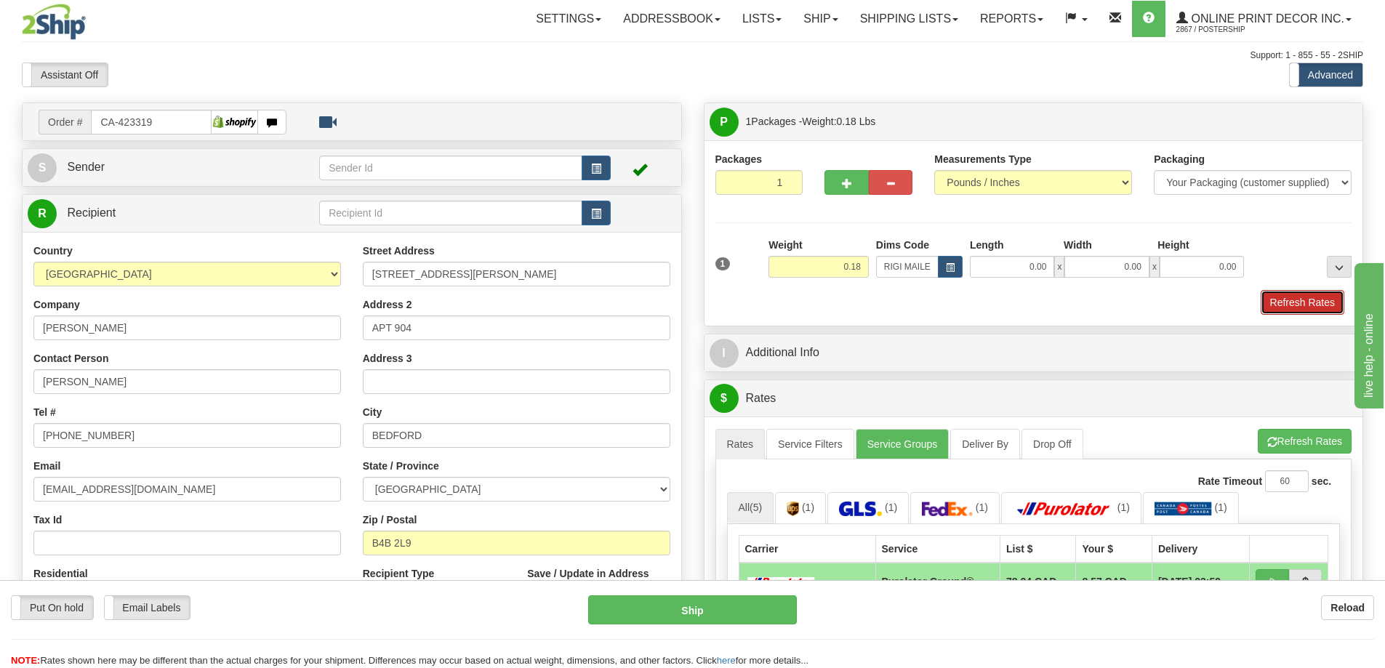
click at [1297, 304] on button "Refresh Rates" at bounding box center [1302, 302] width 84 height 25
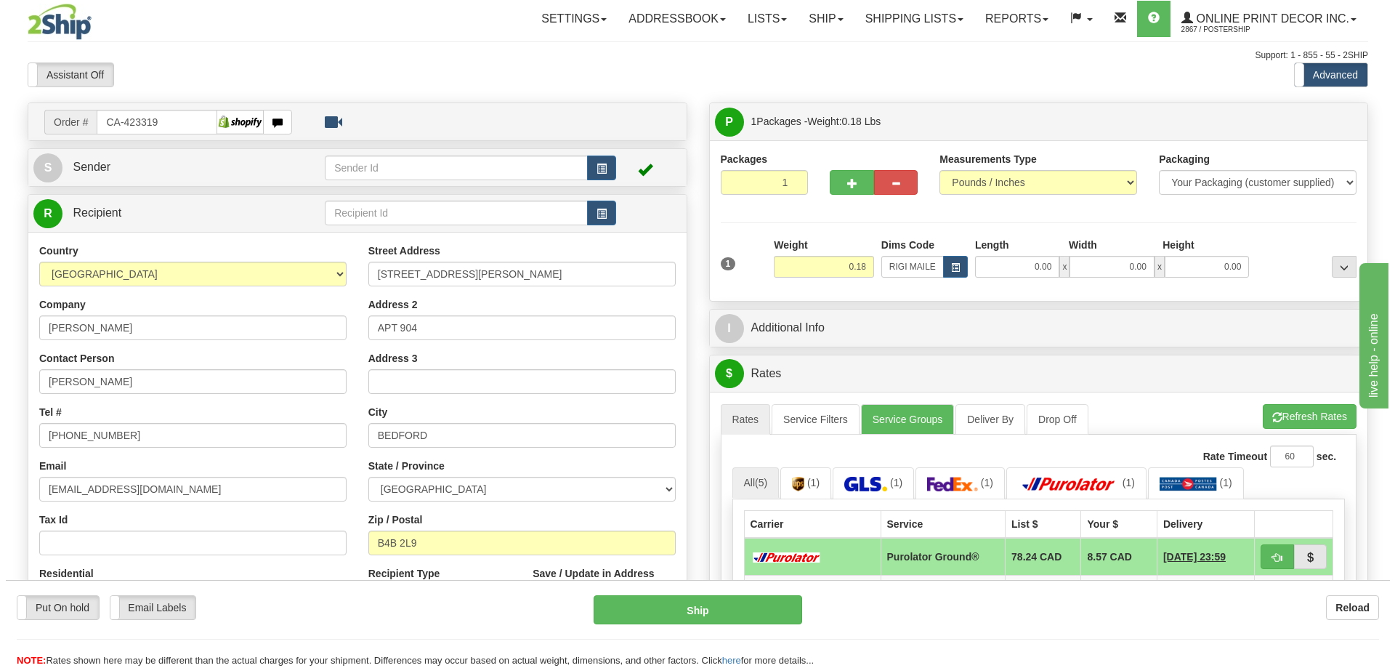
scroll to position [73, 0]
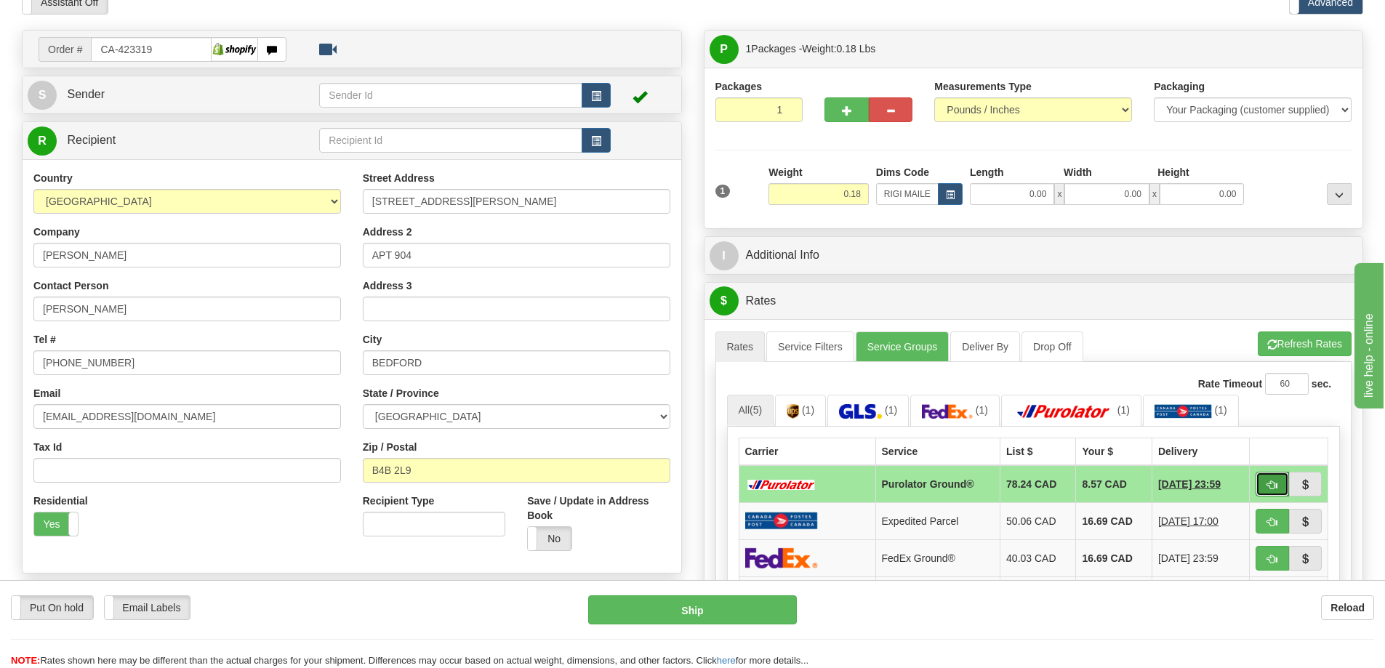
click at [1264, 483] on button "button" at bounding box center [1271, 484] width 33 height 25
type input "260"
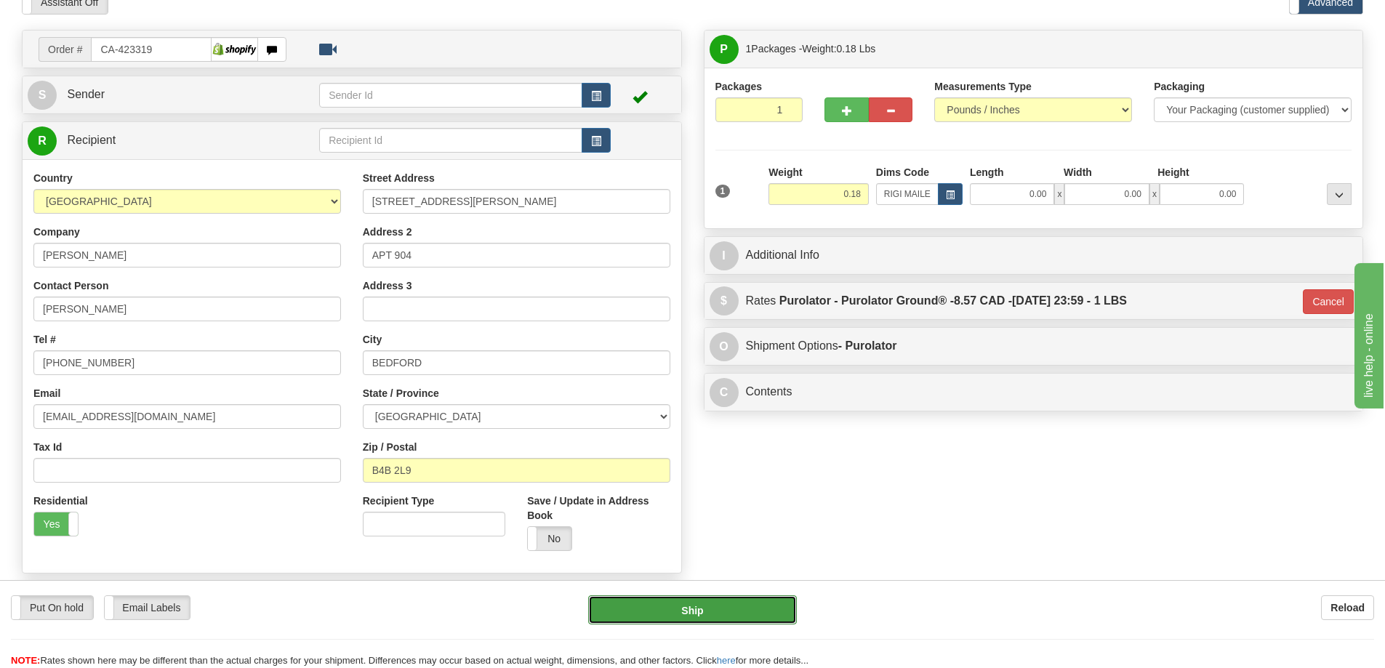
click at [679, 612] on button "Ship" at bounding box center [692, 609] width 209 height 29
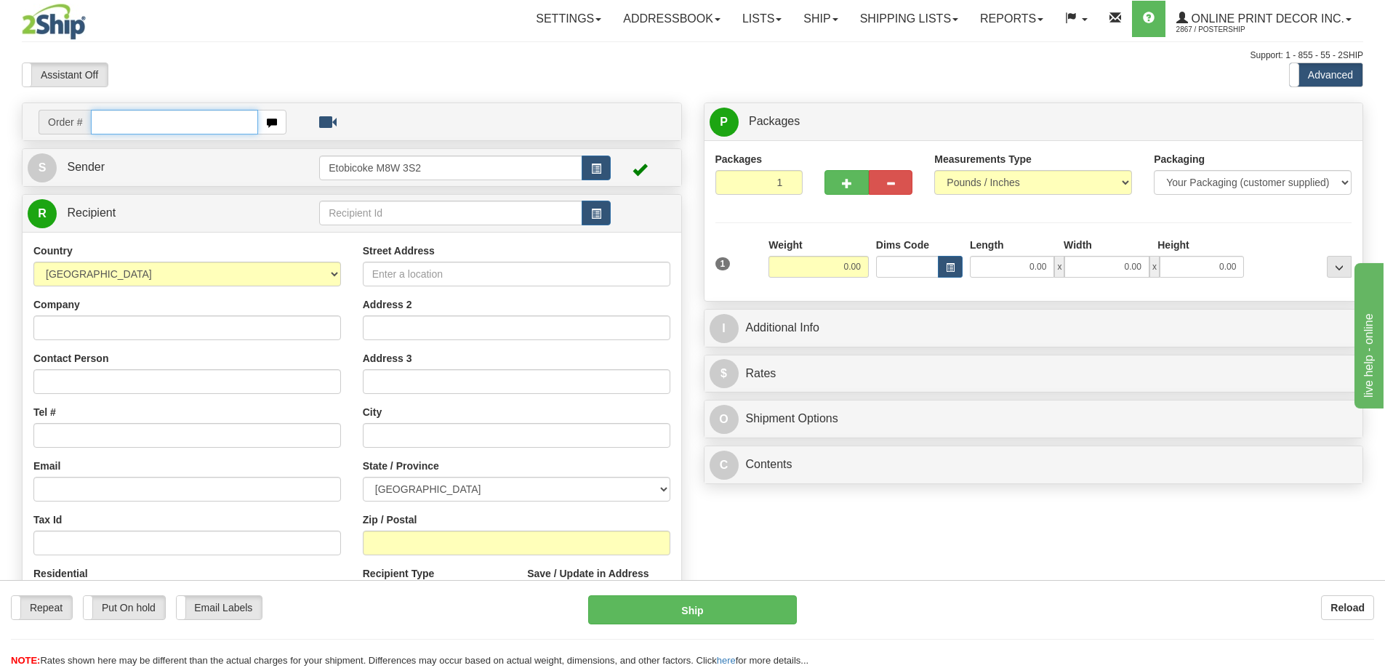
click at [161, 120] on input "text" at bounding box center [174, 122] width 167 height 25
type input "ca-423356"
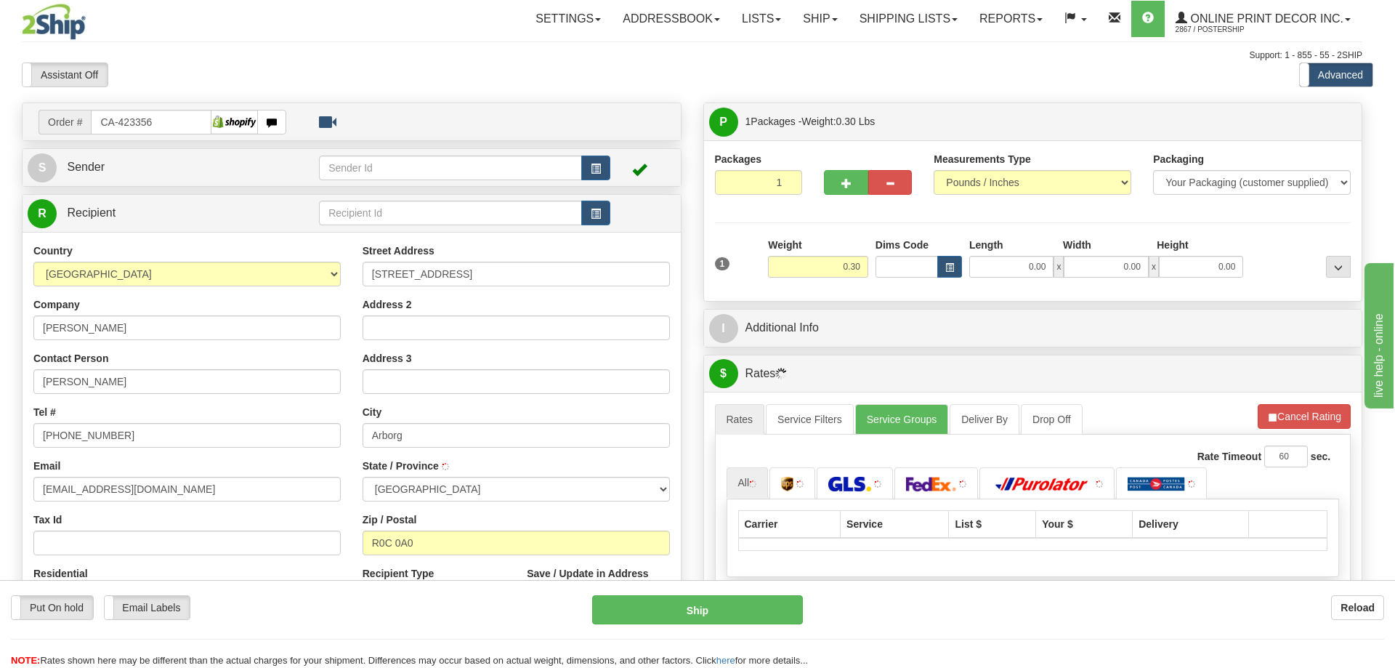
type input "ARBORG"
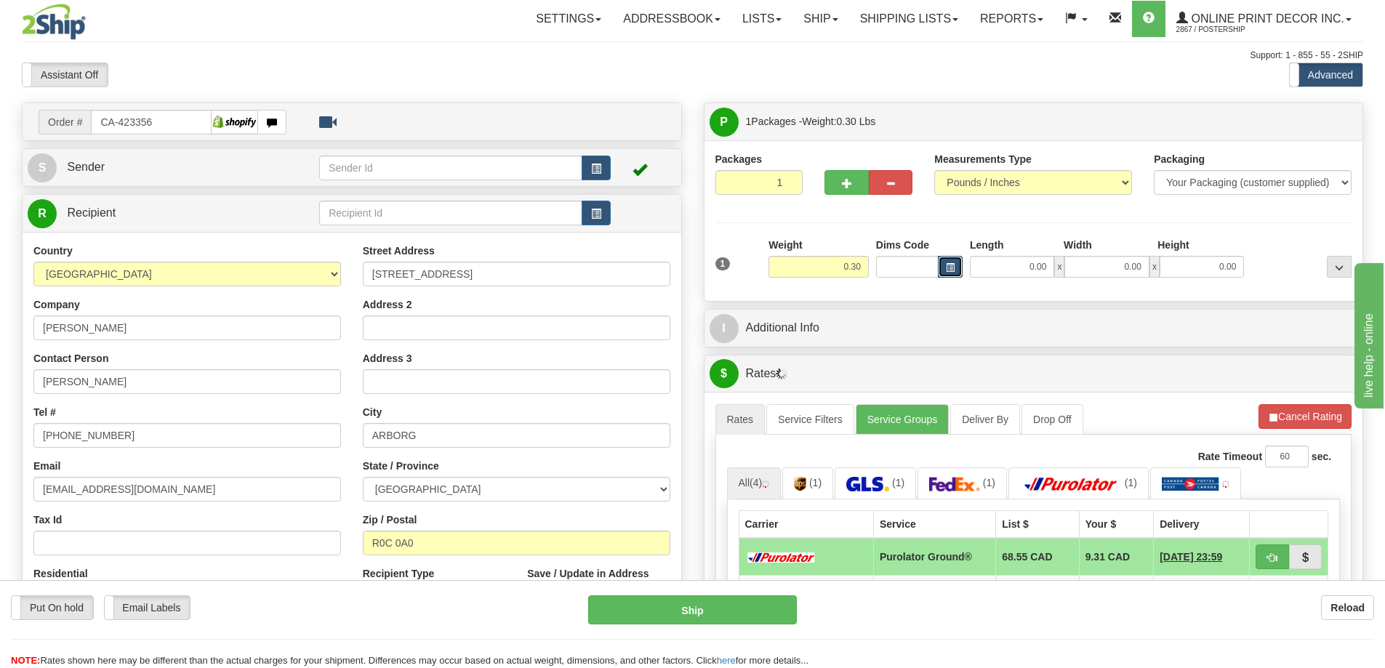
click at [941, 263] on button "button" at bounding box center [950, 267] width 25 height 22
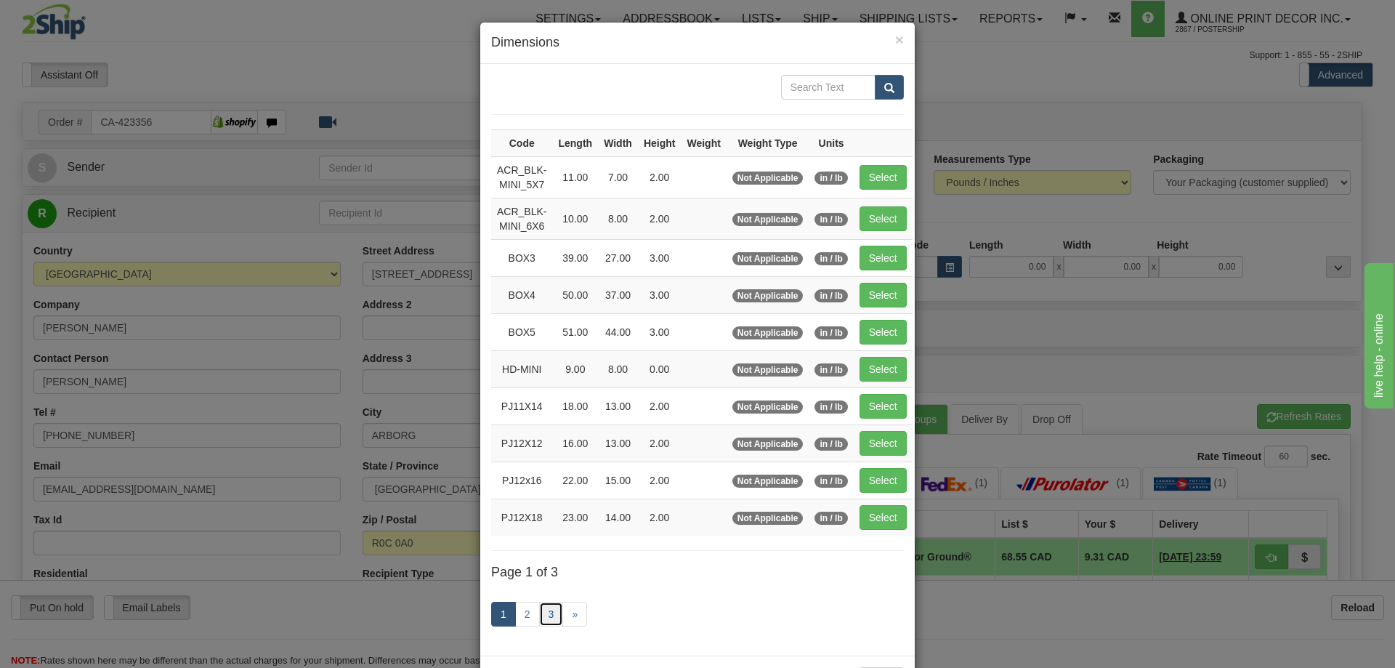
click at [557, 611] on link "3" at bounding box center [551, 614] width 25 height 25
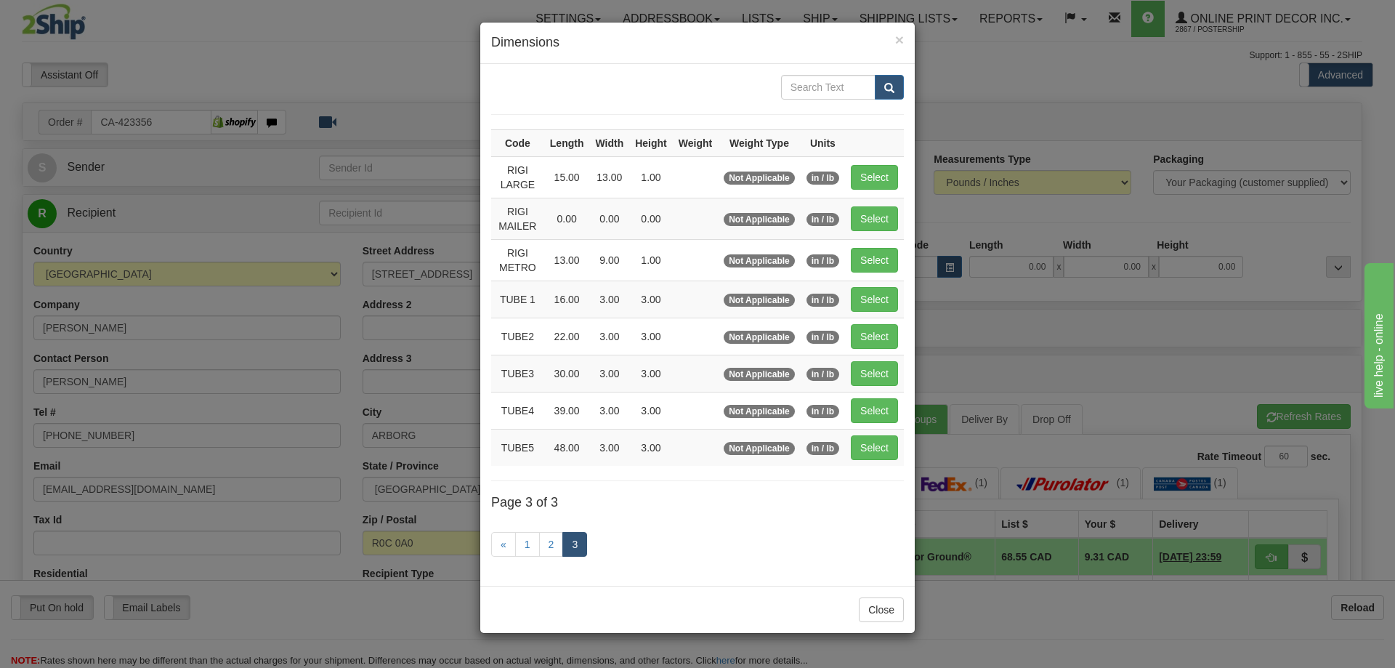
click at [548, 607] on div "Close" at bounding box center [697, 609] width 435 height 47
click at [873, 211] on button "Select" at bounding box center [874, 218] width 47 height 25
type input "RIGI MAILER"
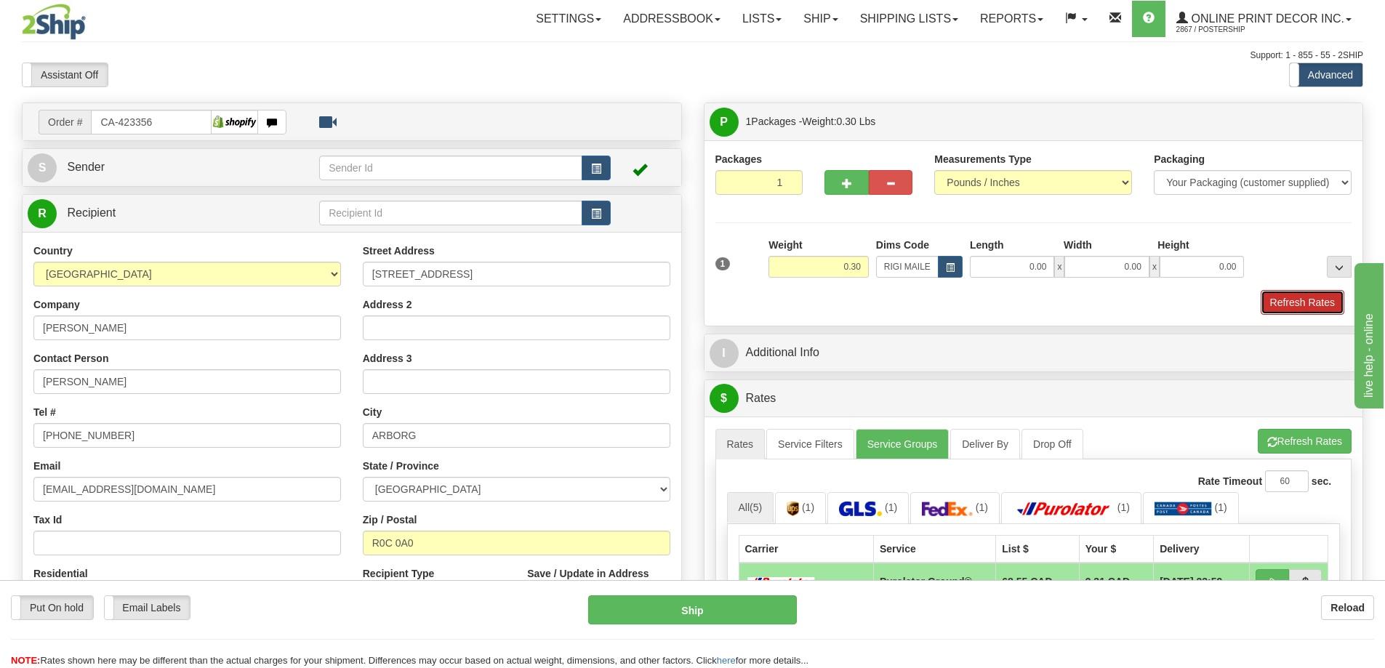
click at [1301, 297] on button "Refresh Rates" at bounding box center [1302, 302] width 84 height 25
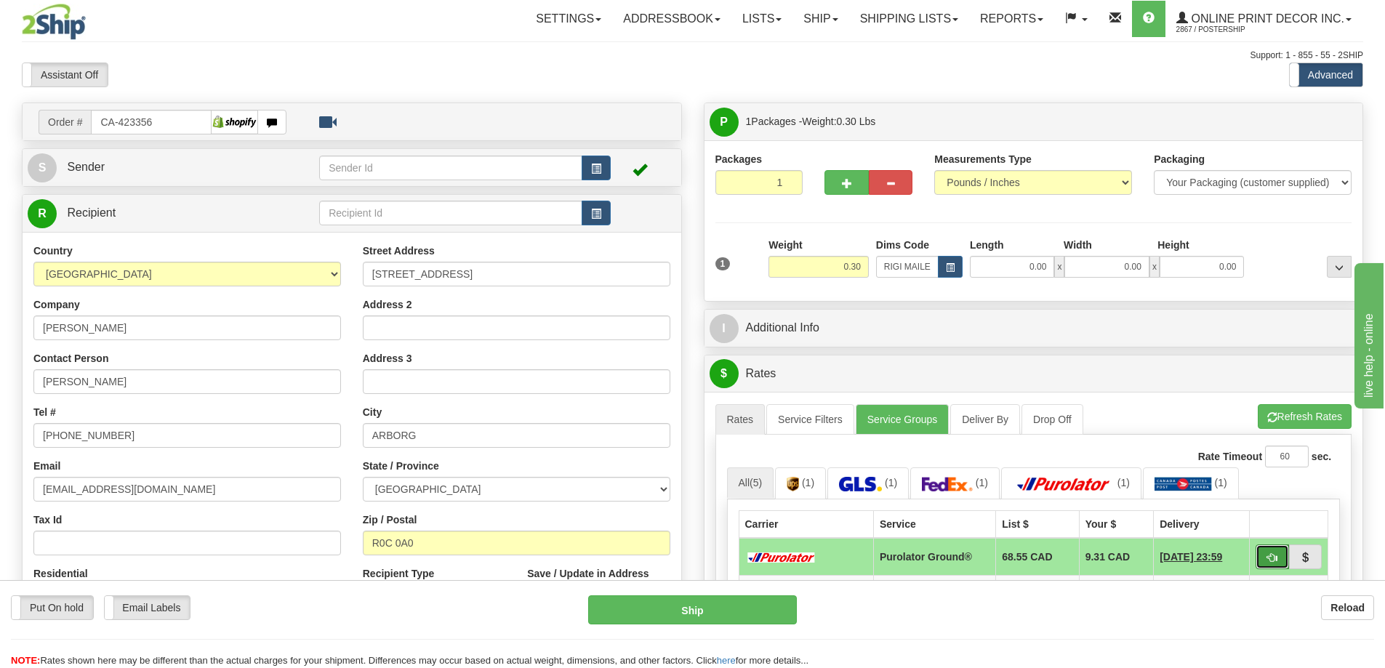
click at [1259, 557] on button "button" at bounding box center [1271, 556] width 33 height 25
type input "260"
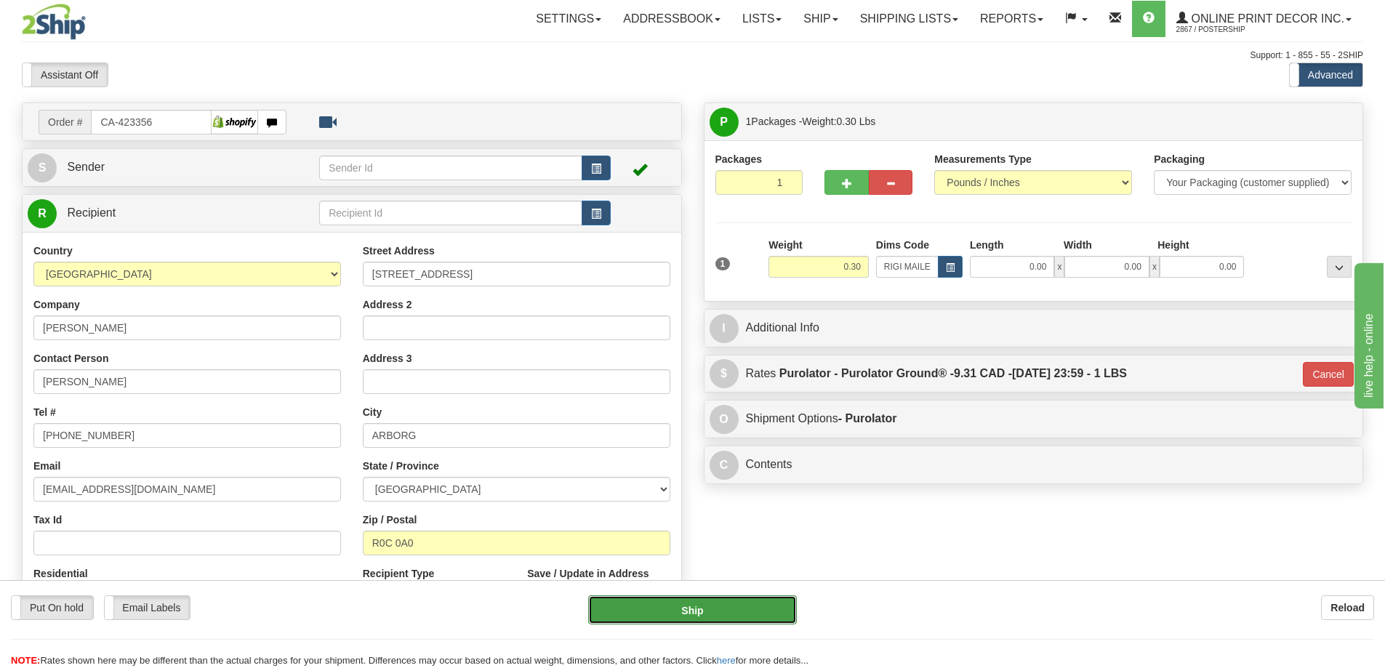
click at [734, 604] on button "Ship" at bounding box center [692, 609] width 209 height 29
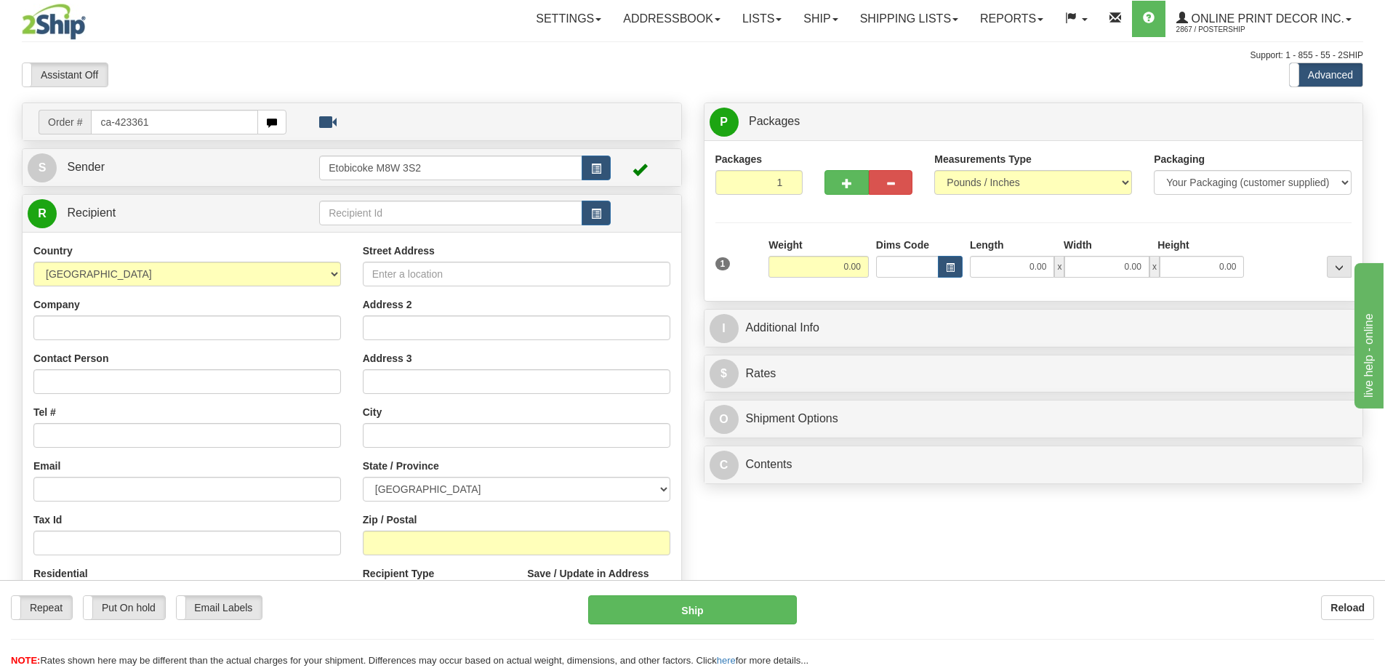
type input "ca-423361"
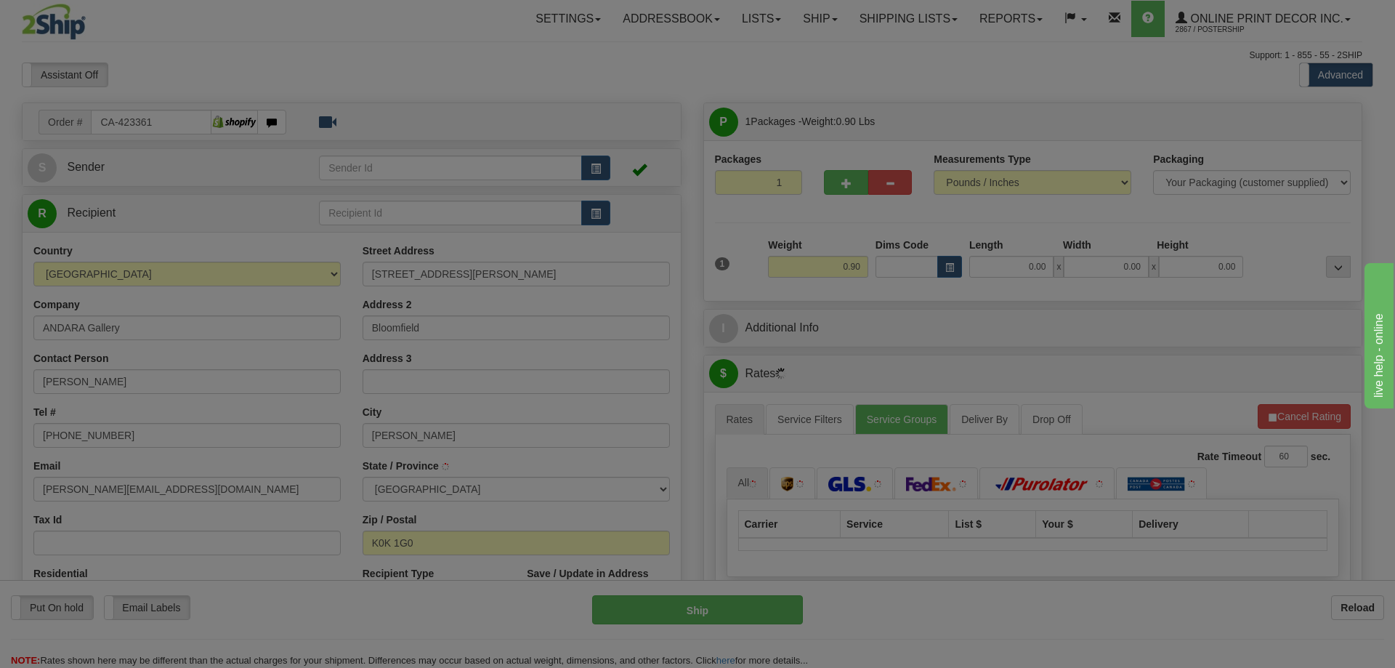
type input "BLOOMFIELD"
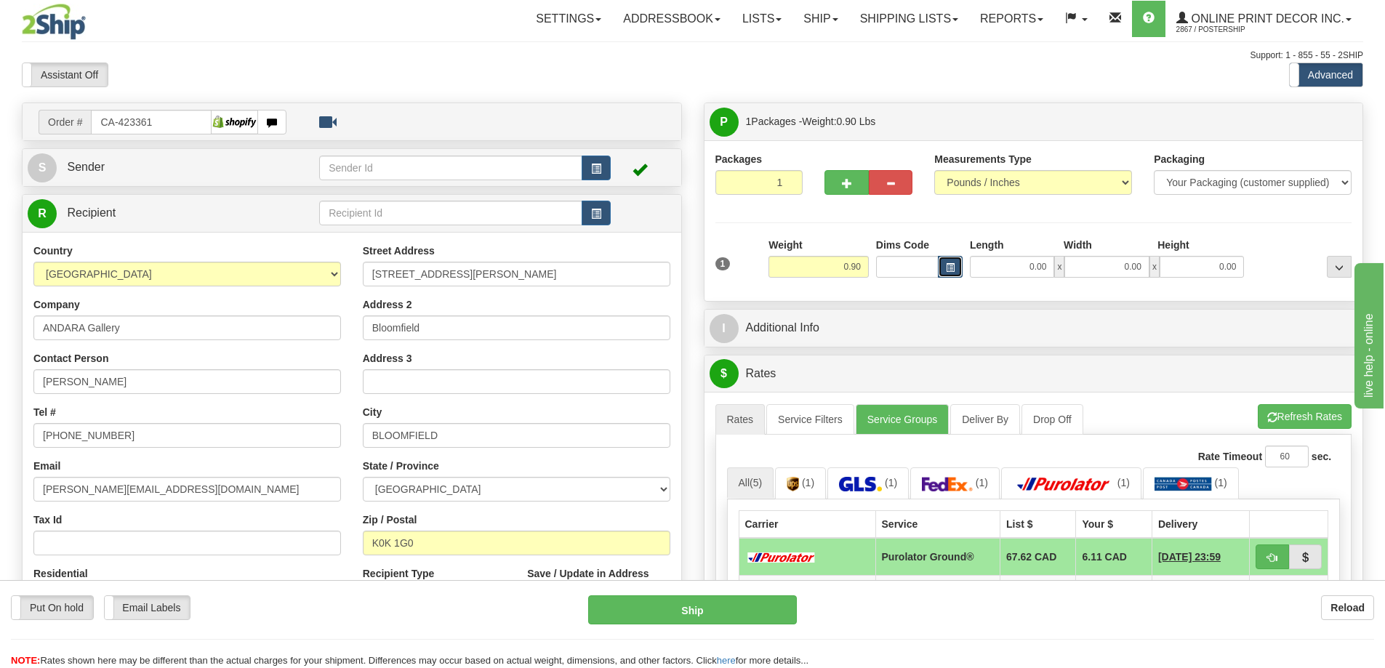
click at [941, 269] on button "button" at bounding box center [950, 267] width 25 height 22
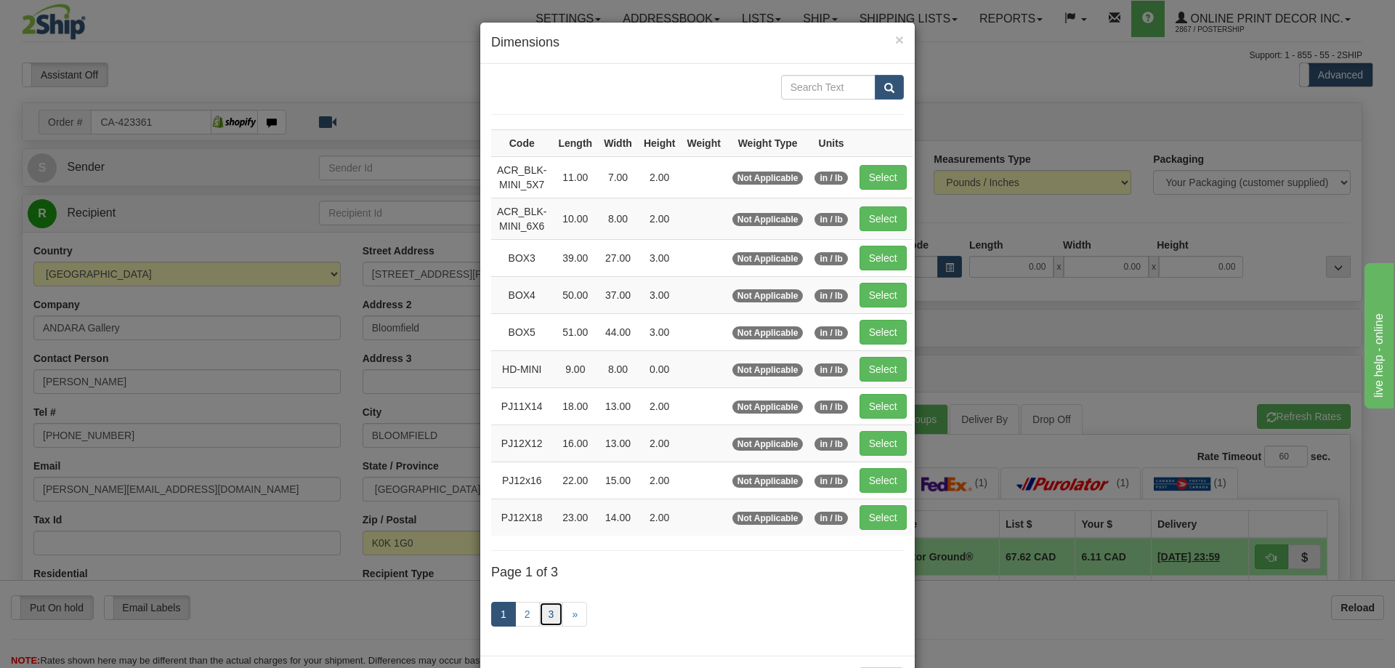
click at [541, 609] on link "3" at bounding box center [551, 614] width 25 height 25
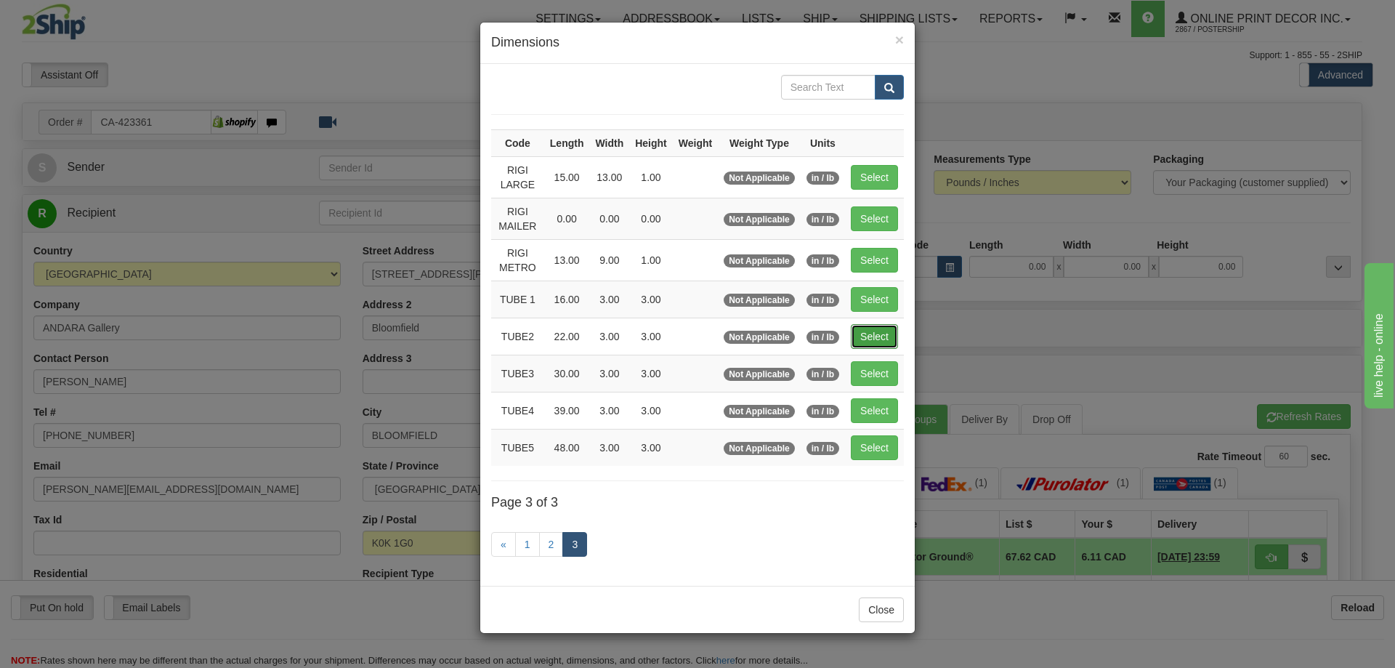
click at [878, 331] on button "Select" at bounding box center [874, 336] width 47 height 25
type input "TUBE2"
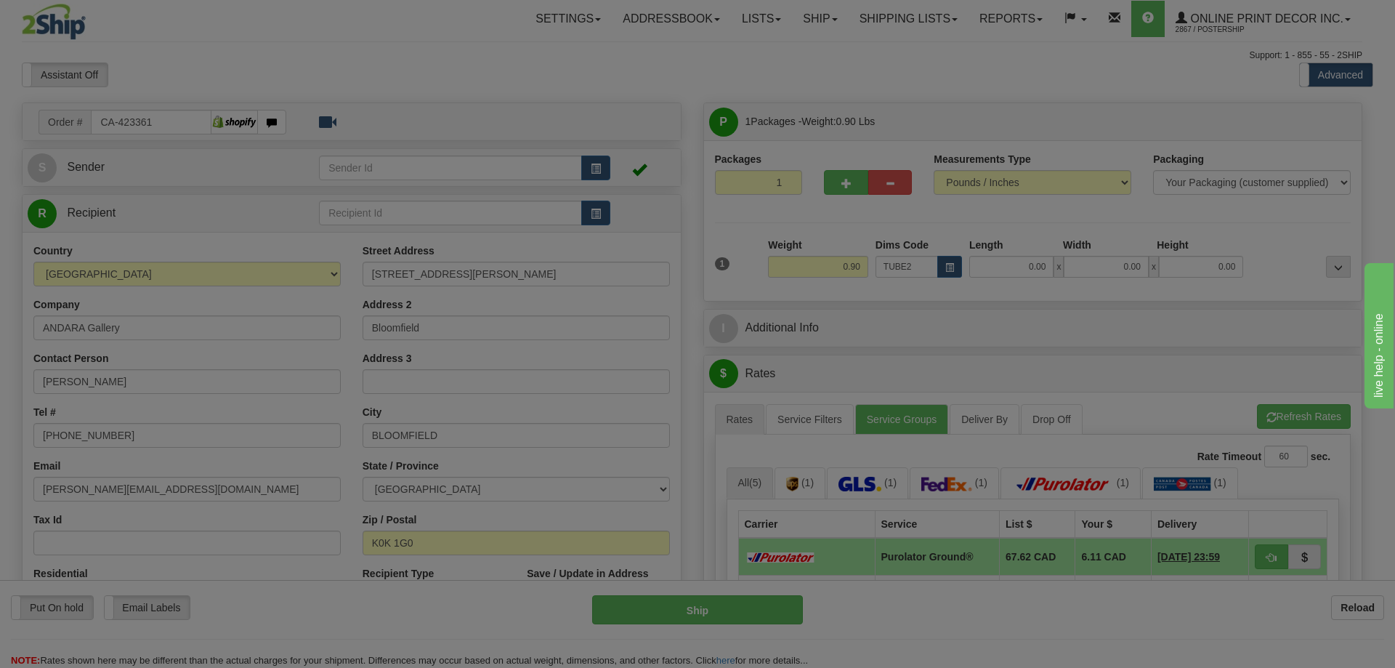
type input "22.00"
type input "3.00"
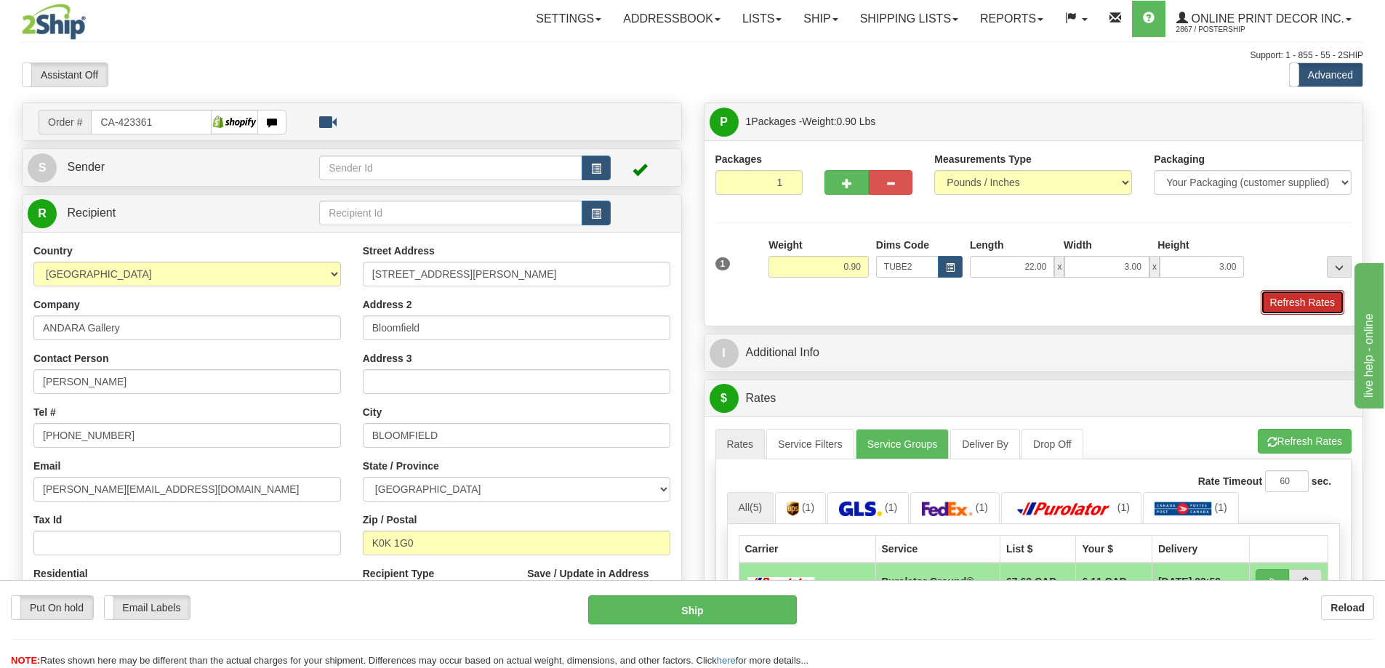
click at [1308, 295] on button "Refresh Rates" at bounding box center [1302, 302] width 84 height 25
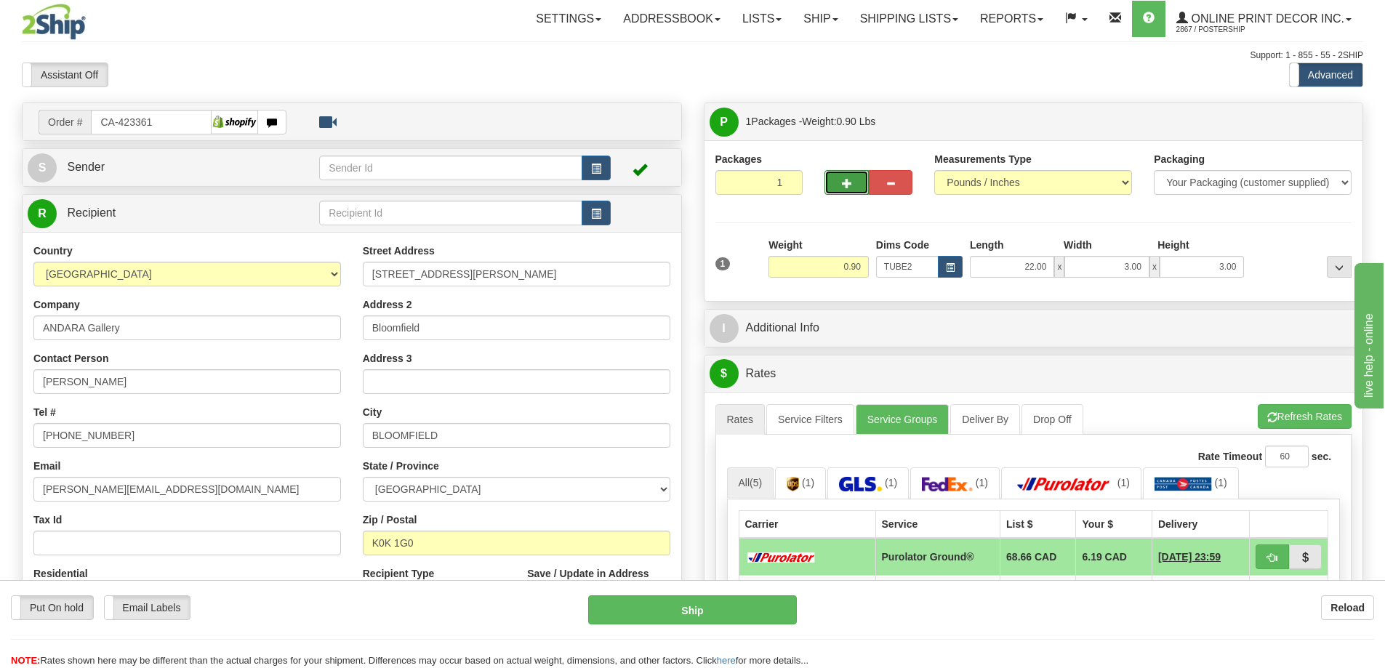
click at [839, 185] on button "button" at bounding box center [846, 182] width 44 height 25
radio input "true"
type input "2"
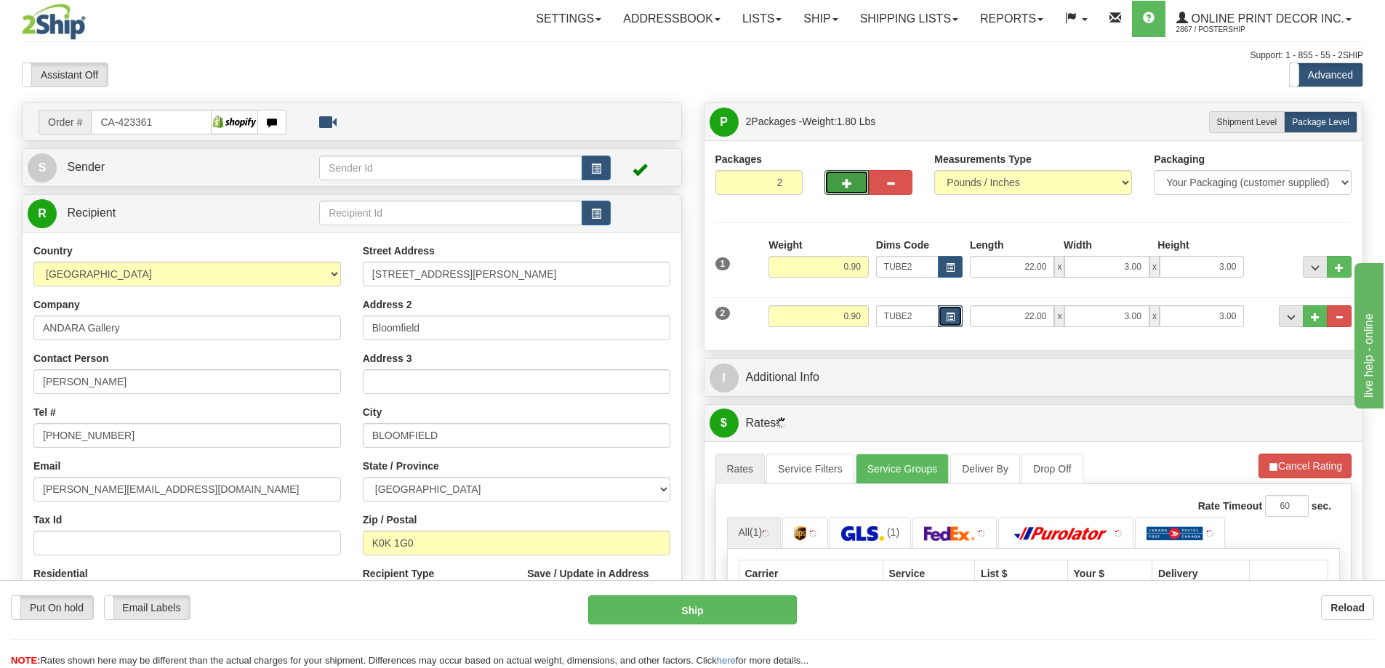
click at [943, 312] on button "button" at bounding box center [950, 316] width 25 height 22
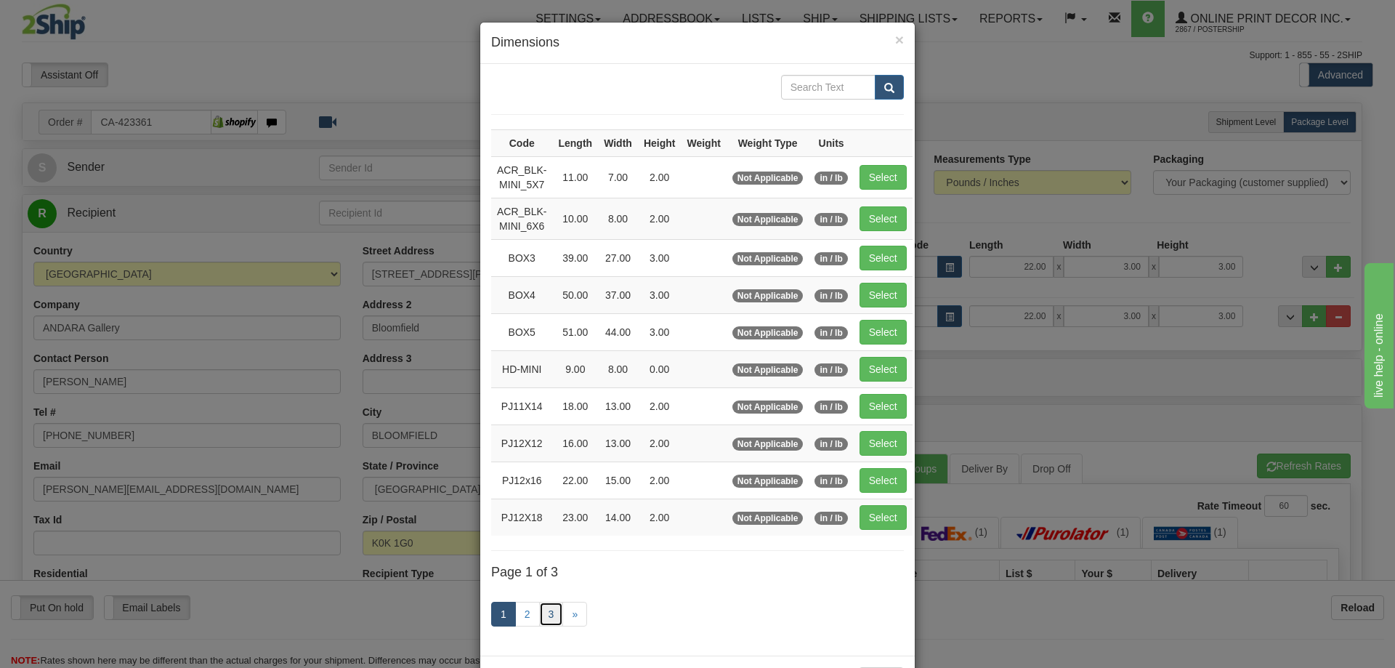
click at [549, 613] on link "3" at bounding box center [551, 614] width 25 height 25
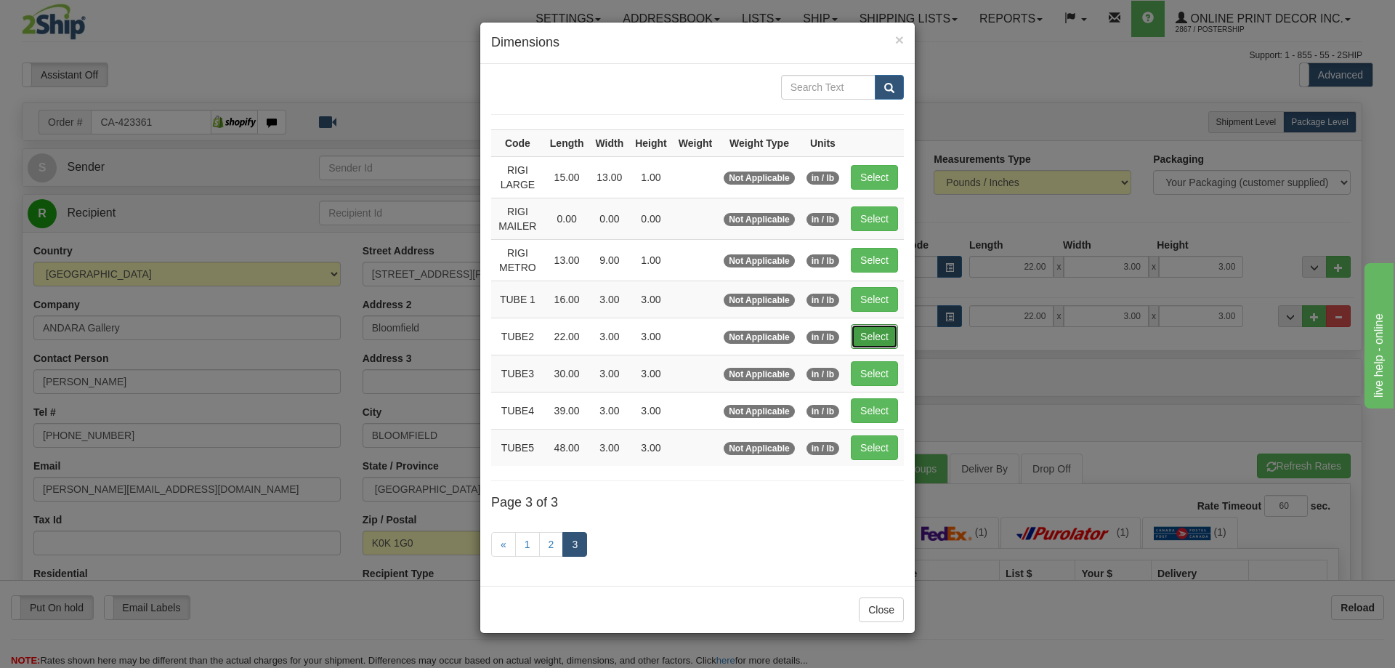
click at [887, 335] on button "Select" at bounding box center [874, 336] width 47 height 25
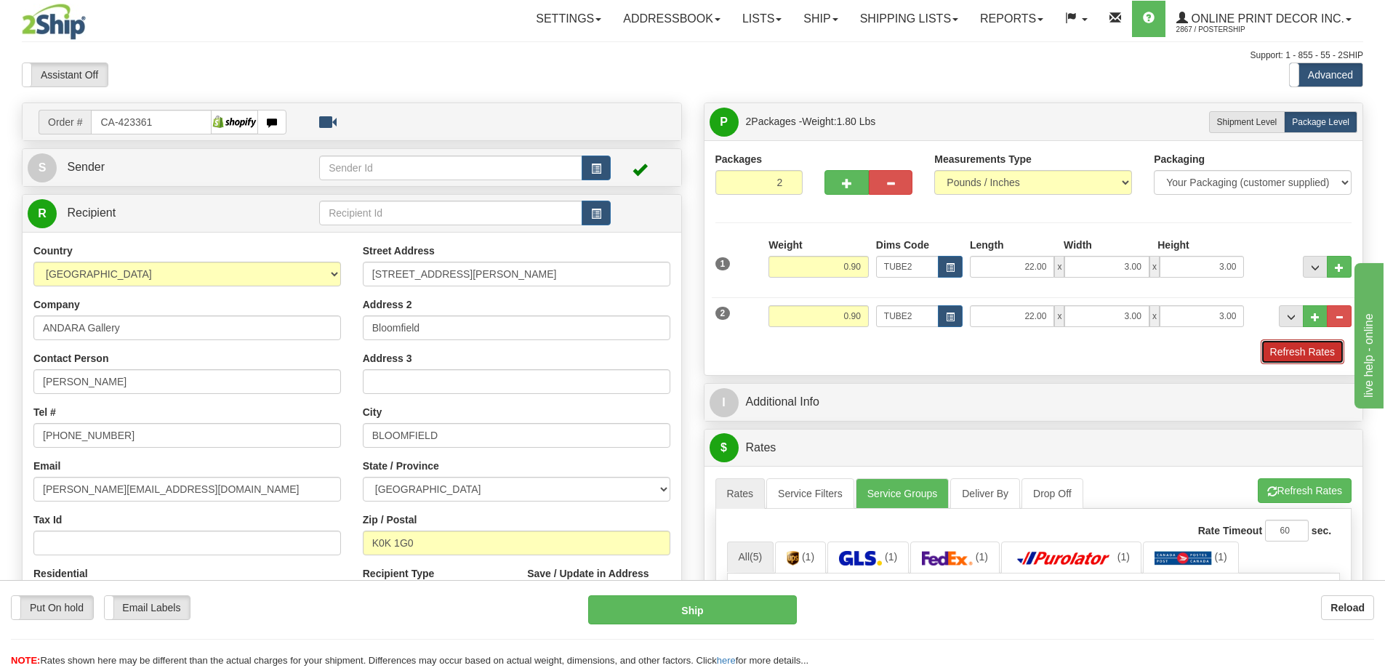
click at [1299, 349] on button "Refresh Rates" at bounding box center [1302, 351] width 84 height 25
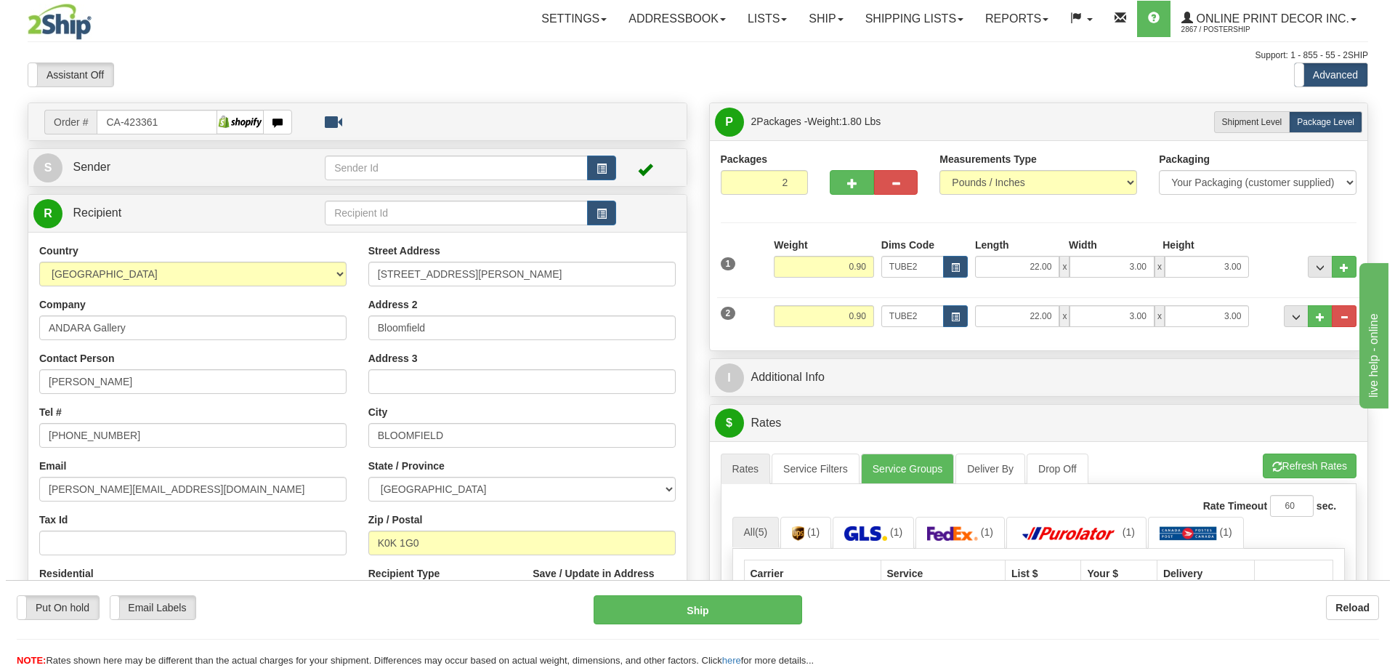
scroll to position [145, 0]
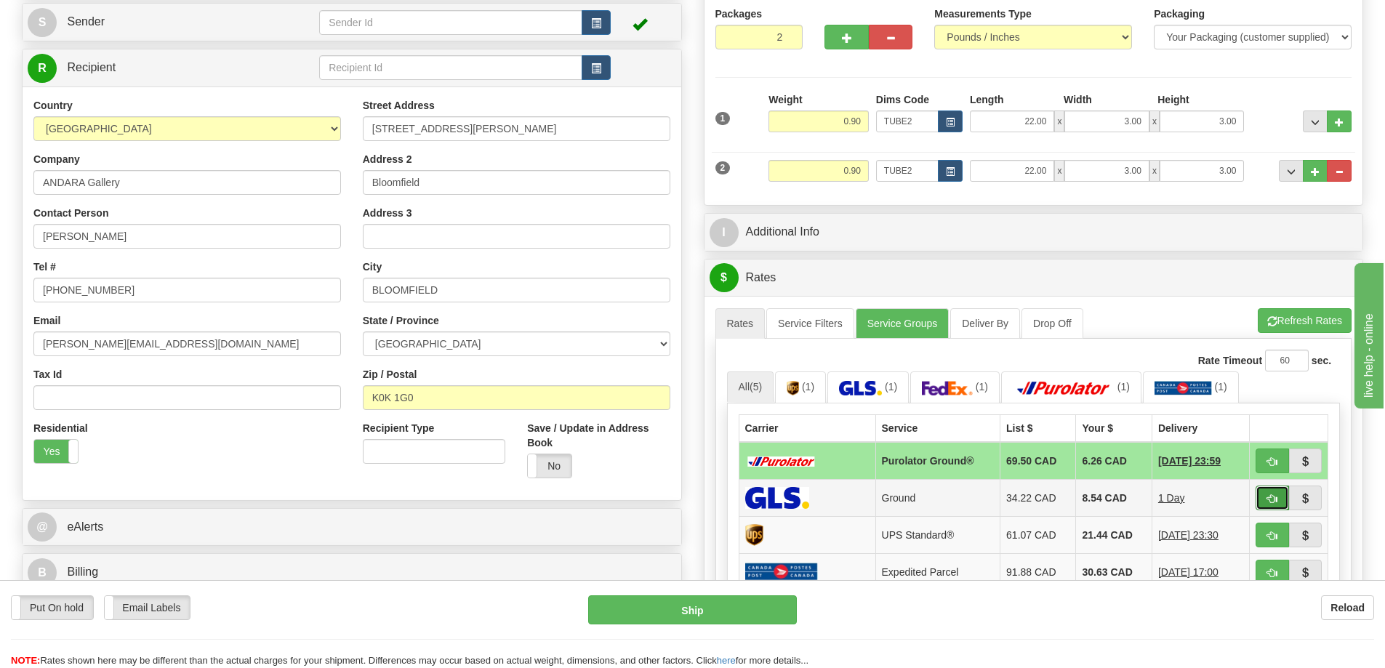
click at [1278, 491] on button "button" at bounding box center [1271, 498] width 33 height 25
type input "1"
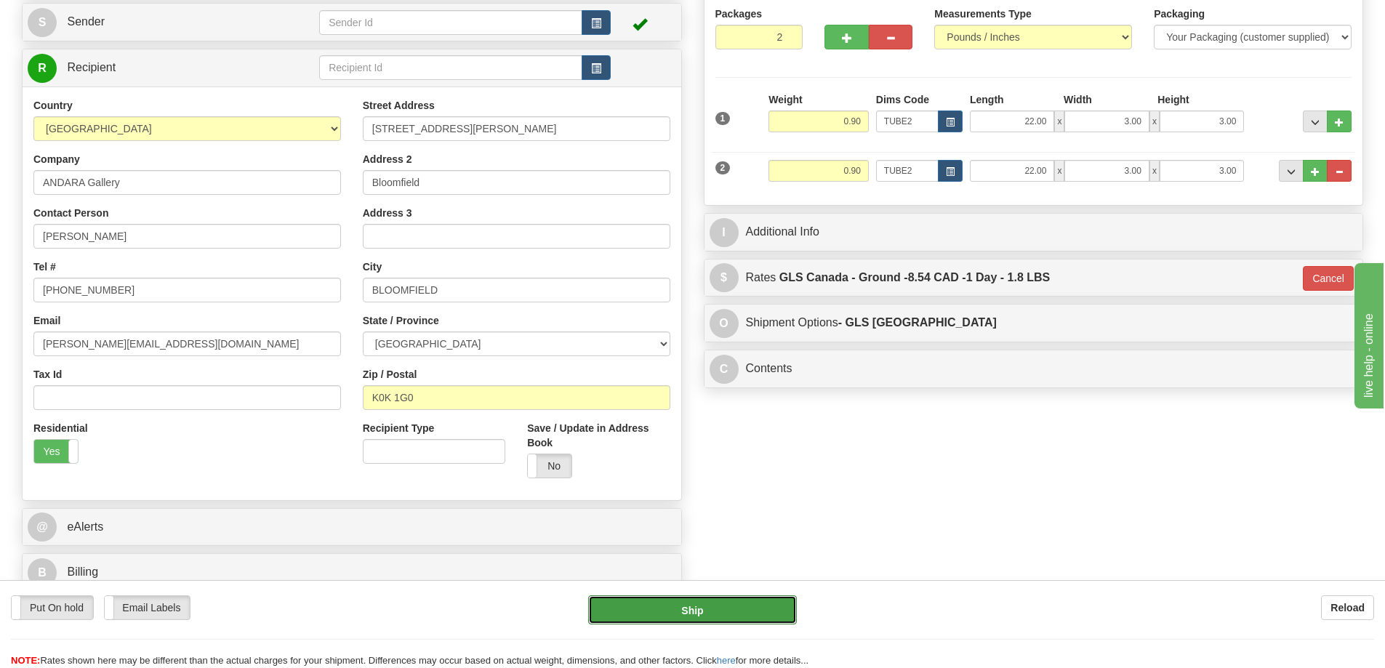
click at [769, 610] on button "Ship" at bounding box center [692, 609] width 209 height 29
